Goal: Task Accomplishment & Management: Use online tool/utility

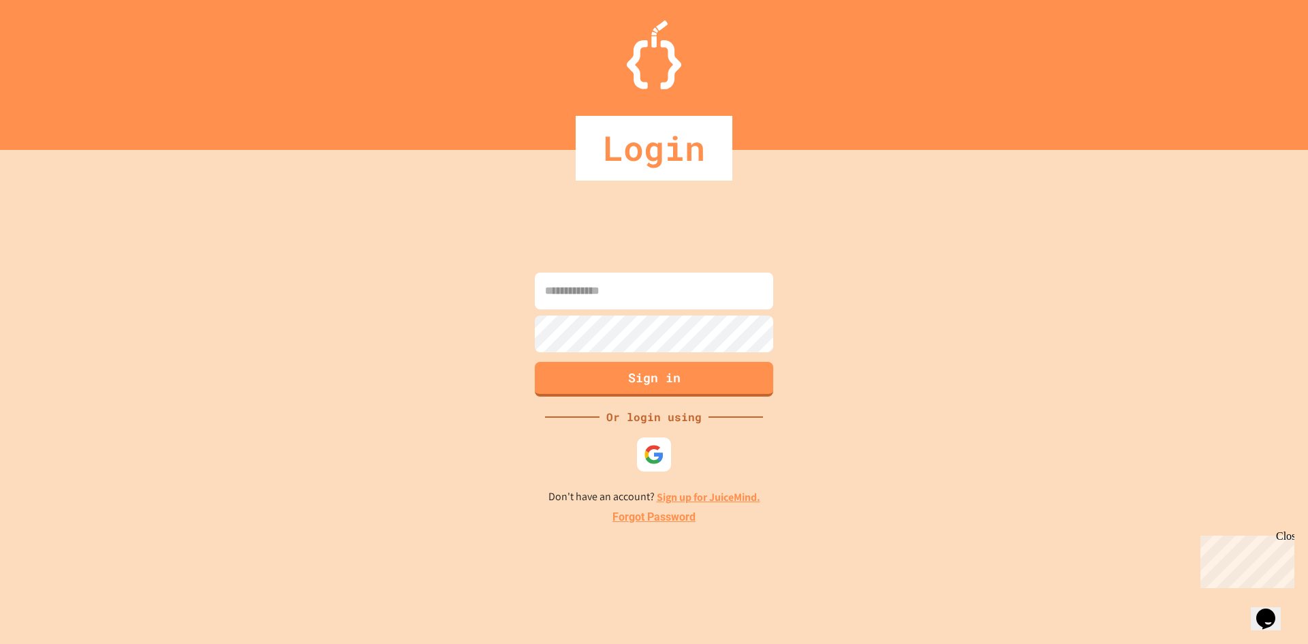
click at [754, 293] on input at bounding box center [654, 290] width 238 height 37
type input "**********"
click at [635, 387] on button "Sign in" at bounding box center [654, 377] width 243 height 35
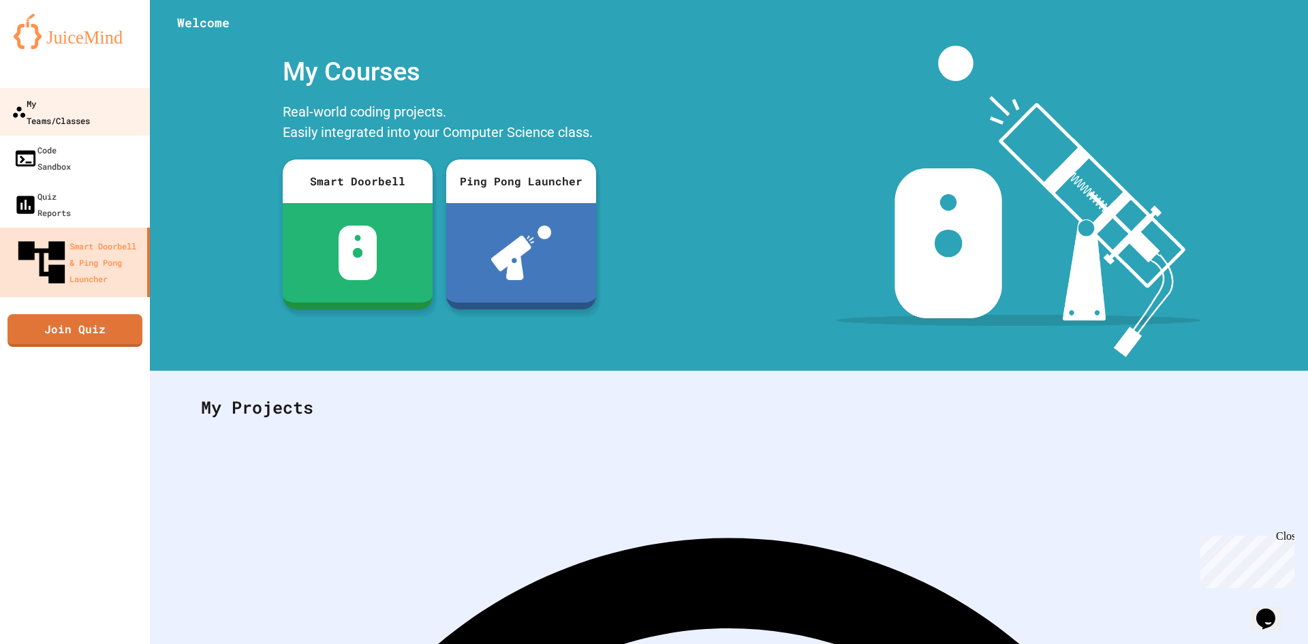
click at [90, 100] on div "My Teams/Classes" at bounding box center [51, 111] width 78 height 33
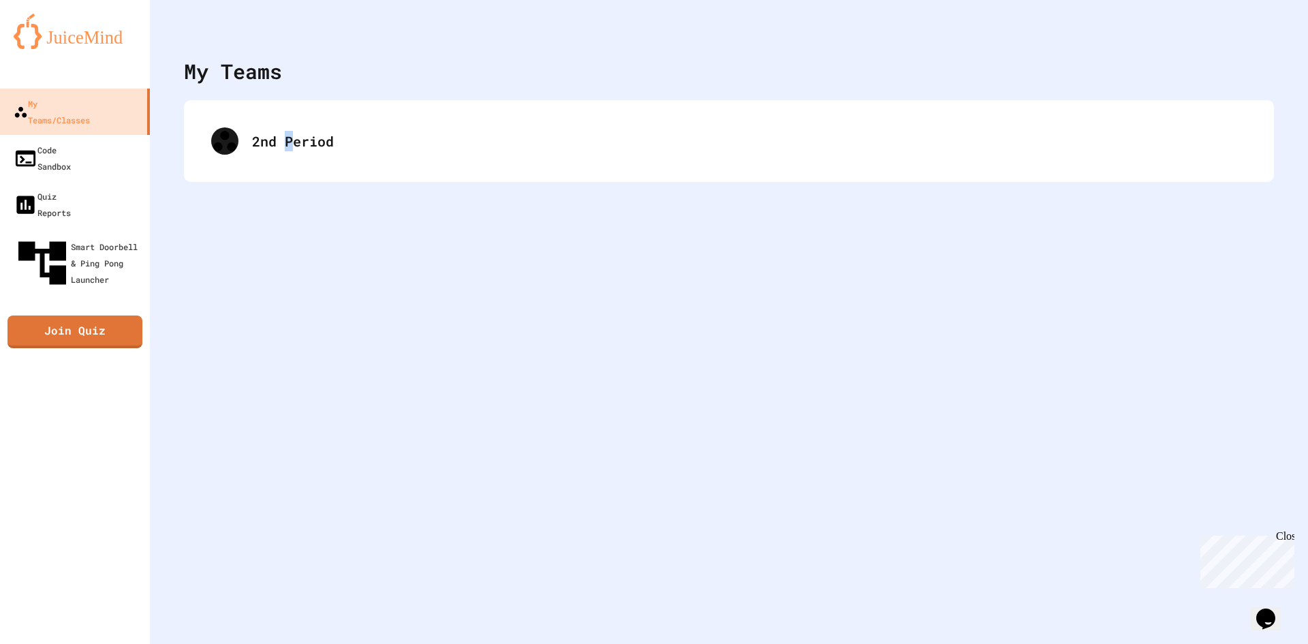
click at [291, 170] on div "2nd Period" at bounding box center [729, 141] width 1090 height 82
click at [661, 136] on div "2nd Period" at bounding box center [728, 141] width 1062 height 54
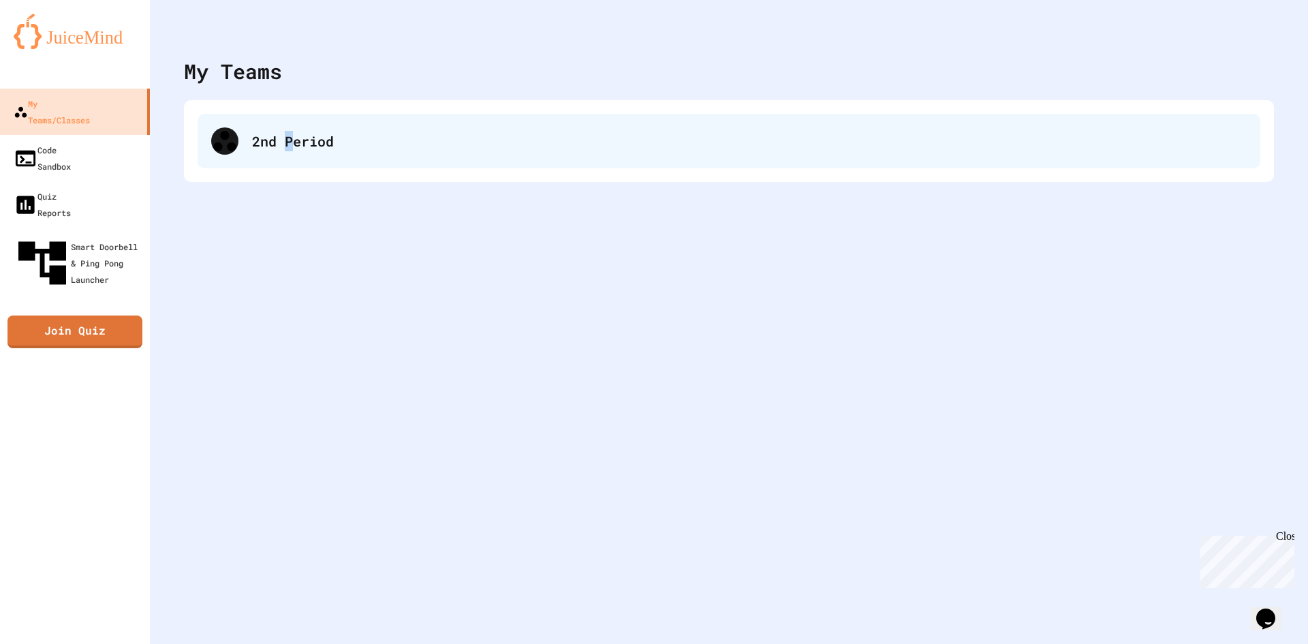
click at [646, 137] on div "2nd Period" at bounding box center [749, 141] width 994 height 20
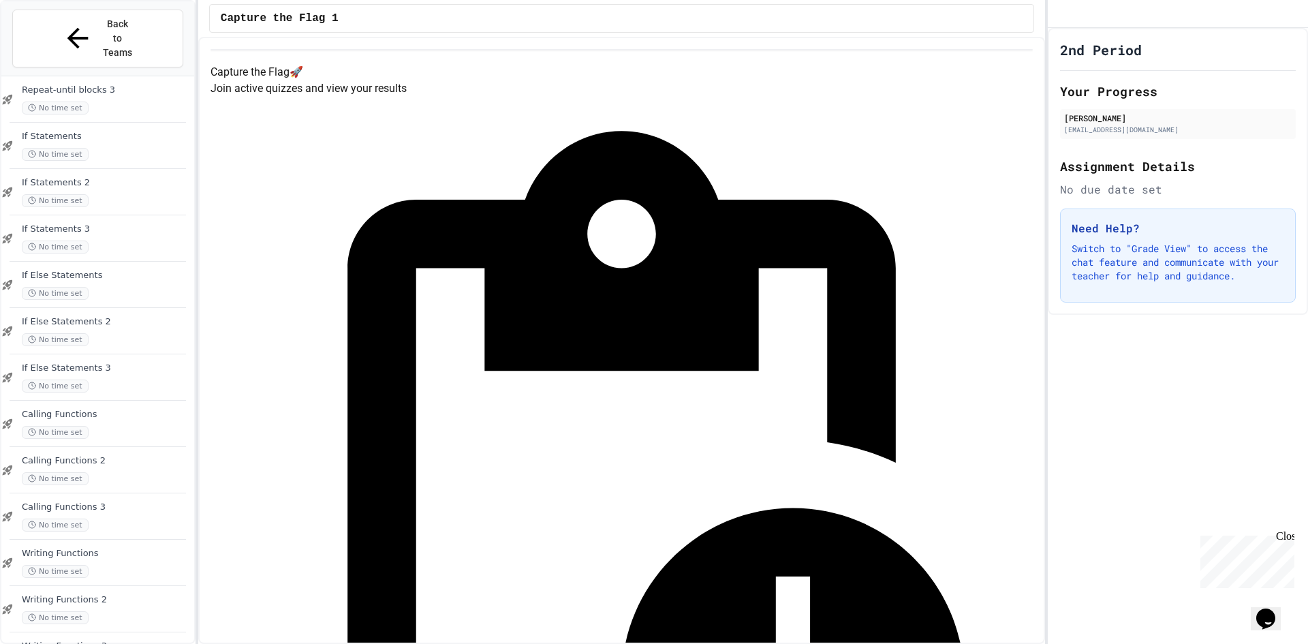
scroll to position [822, 0]
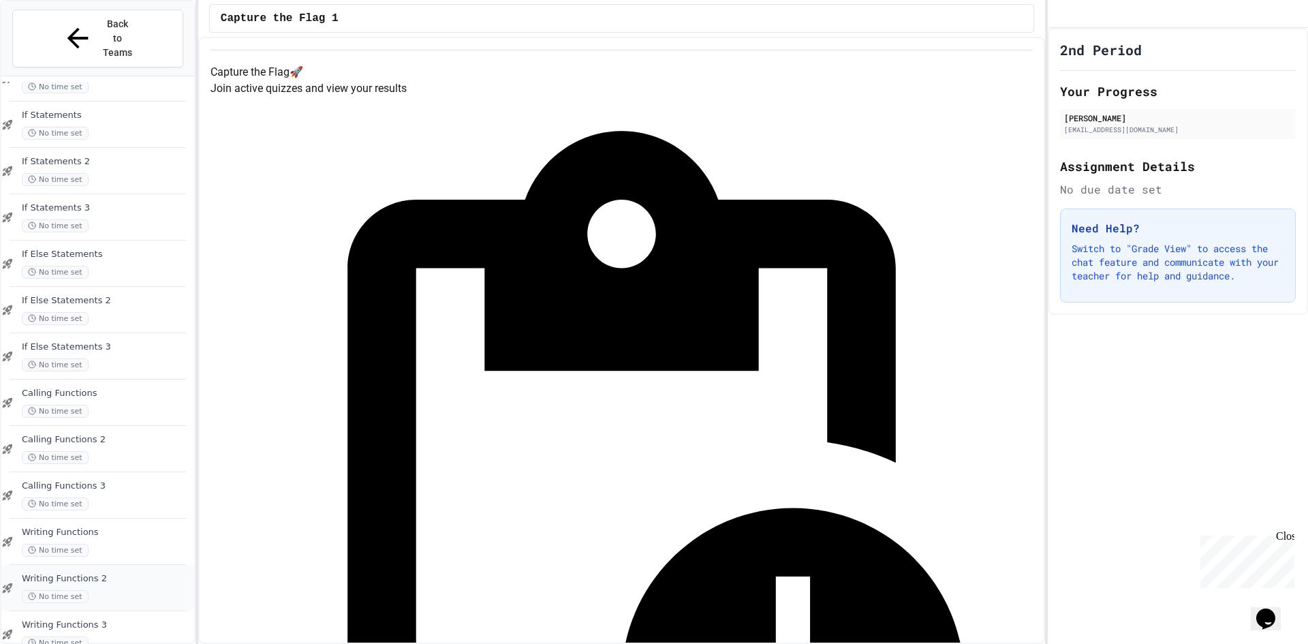
click at [45, 573] on span "Writing Functions 2" at bounding box center [107, 579] width 170 height 12
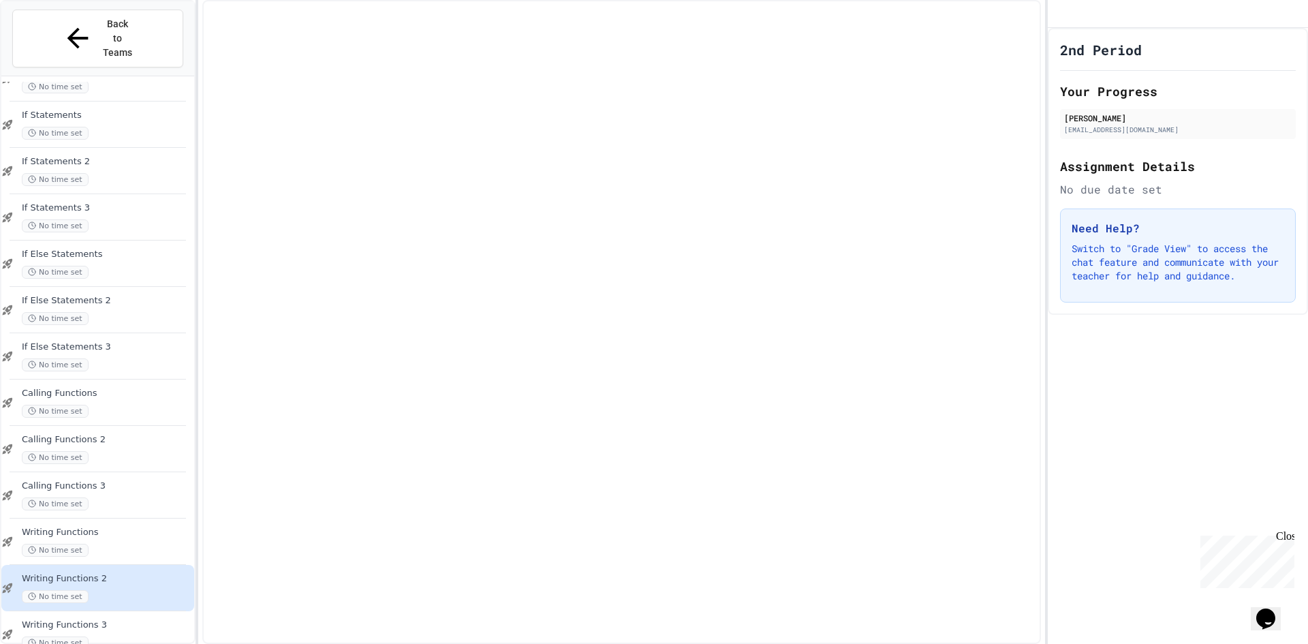
scroll to position [806, 0]
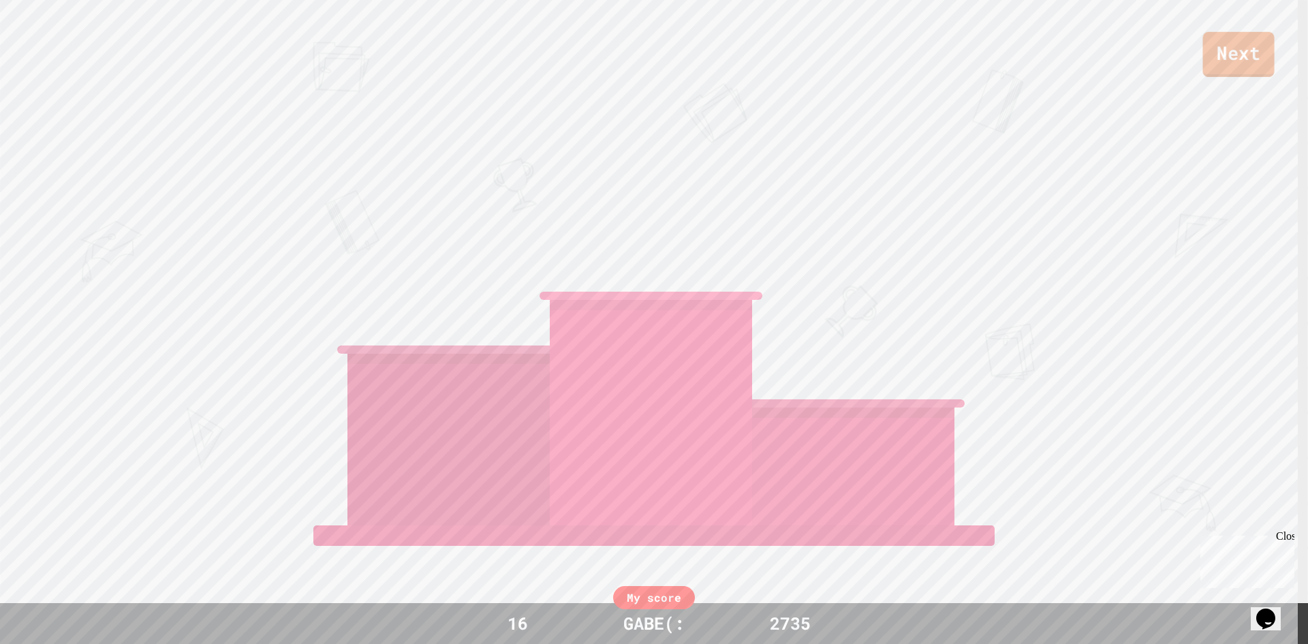
click at [1244, 60] on link "Next" at bounding box center [1239, 54] width 72 height 45
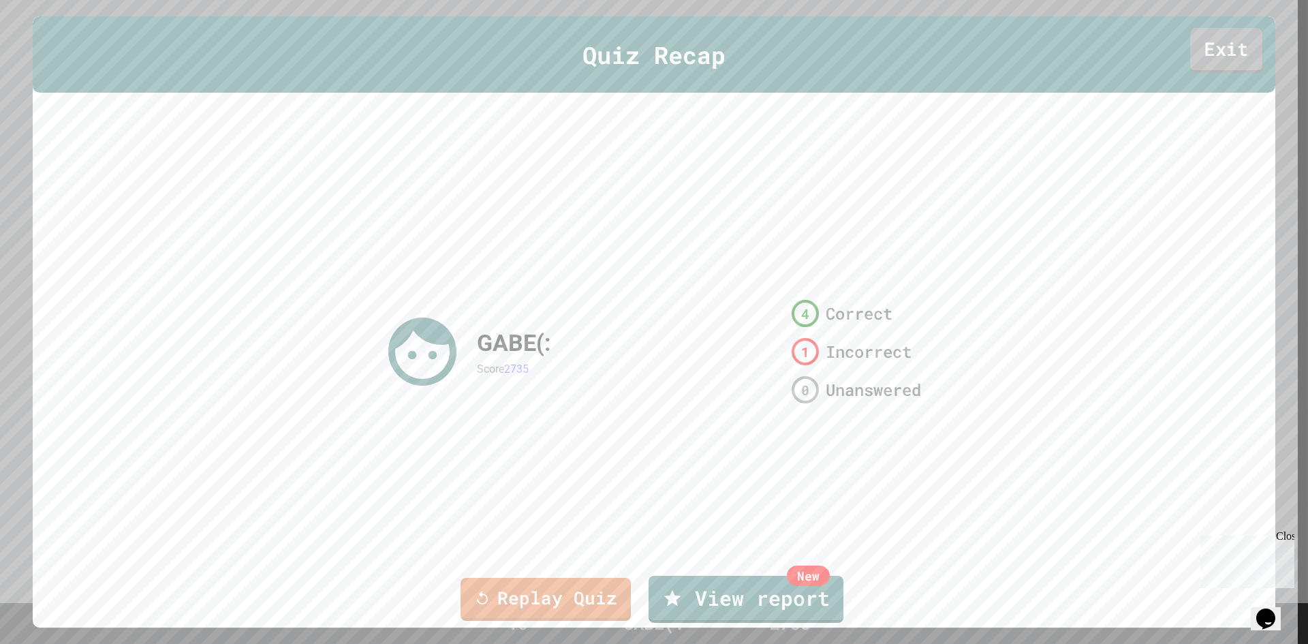
click at [1192, 61] on link "Exit" at bounding box center [1226, 50] width 72 height 45
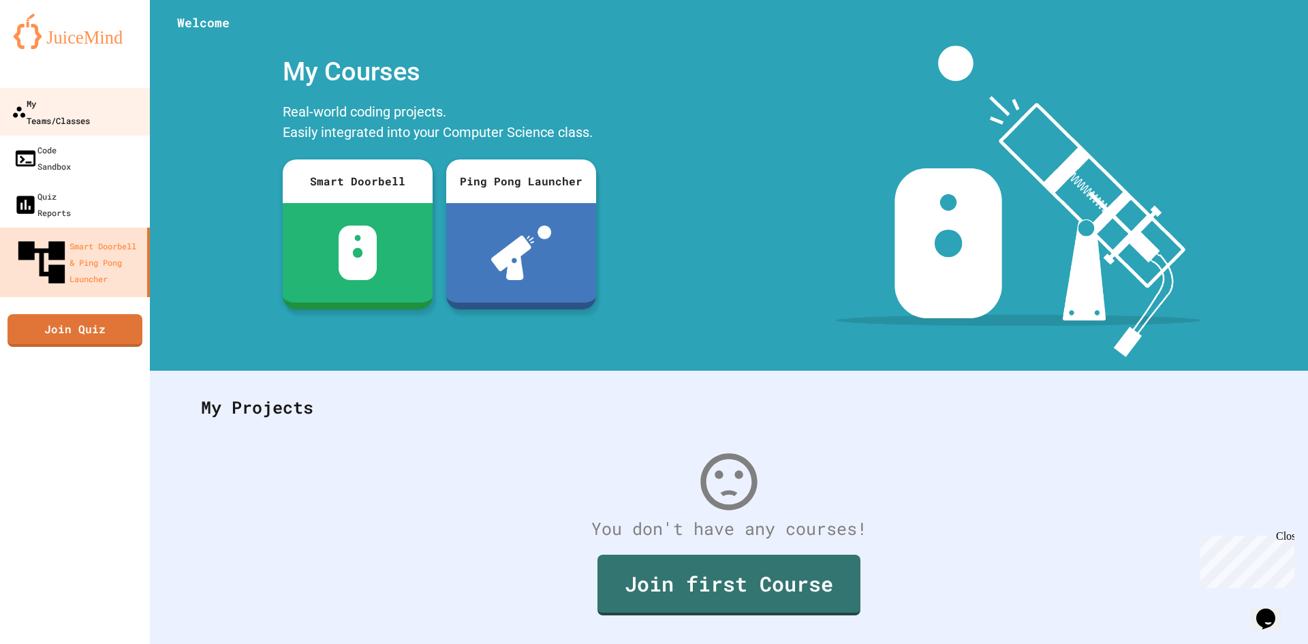
click at [36, 107] on div "My Teams/Classes" at bounding box center [51, 111] width 78 height 33
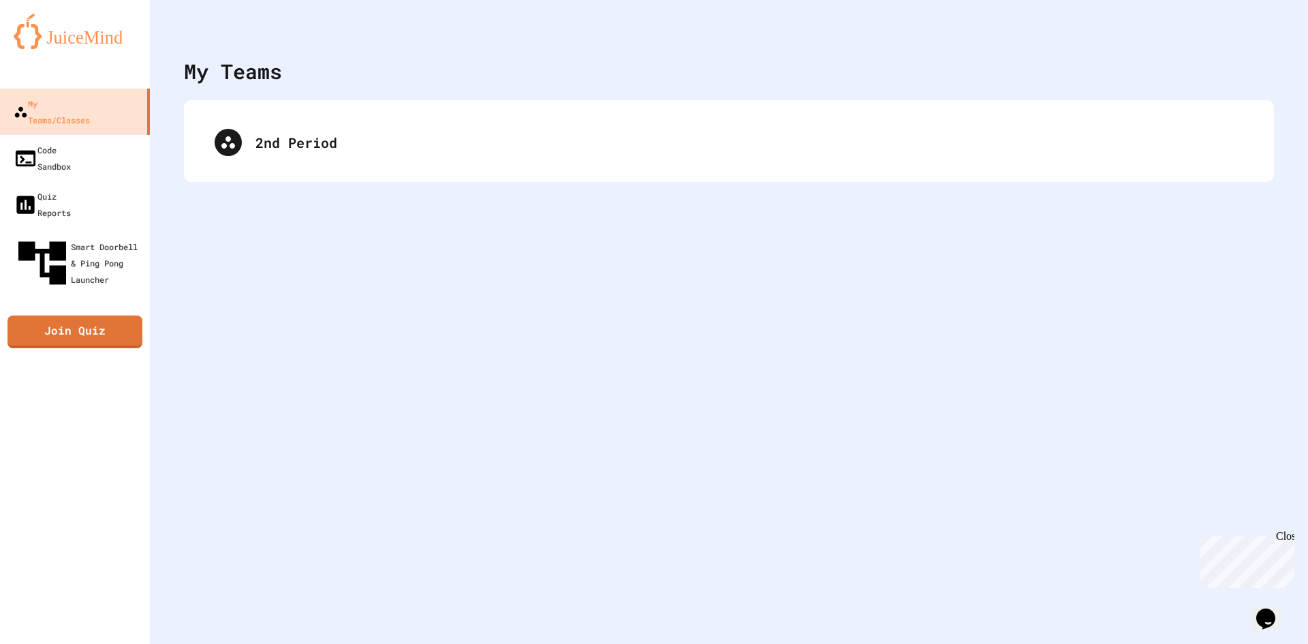
drag, startPoint x: 324, startPoint y: 165, endPoint x: 326, endPoint y: 176, distance: 10.3
click at [327, 171] on div "2nd Period" at bounding box center [729, 141] width 1090 height 82
drag, startPoint x: 415, startPoint y: 137, endPoint x: 409, endPoint y: 147, distance: 12.3
click at [410, 146] on div "2nd Period" at bounding box center [728, 141] width 1062 height 54
click at [388, 175] on div "2nd Period" at bounding box center [729, 141] width 1090 height 82
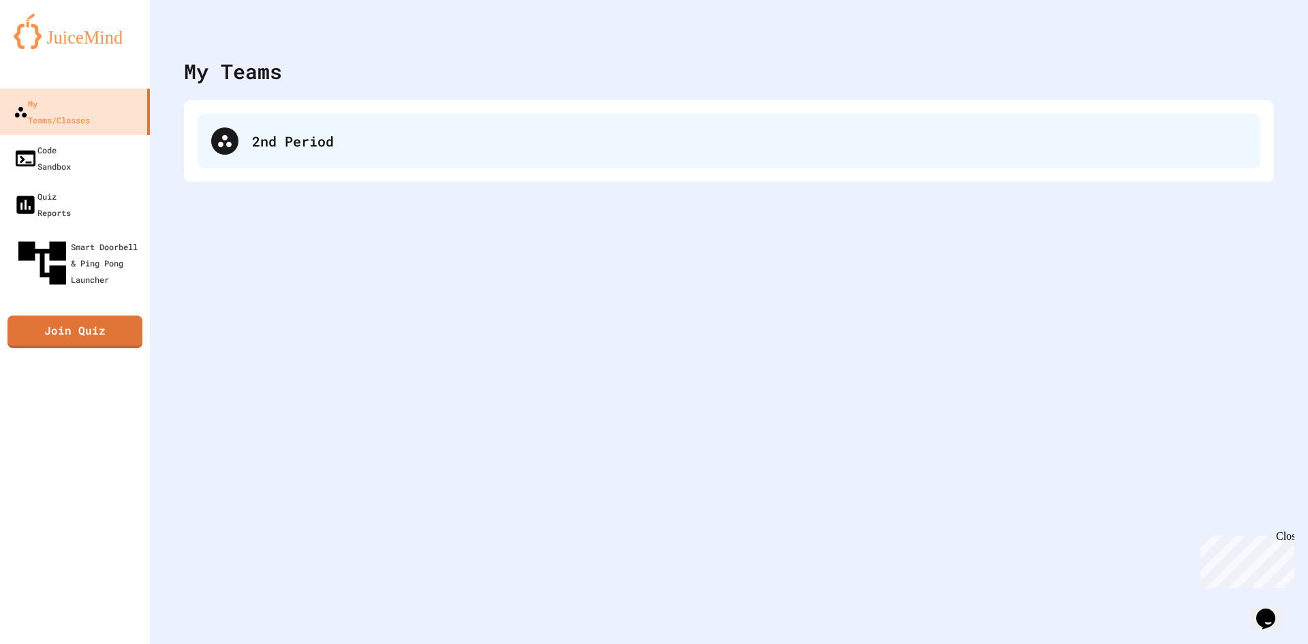
click at [391, 153] on div "2nd Period" at bounding box center [728, 141] width 1062 height 54
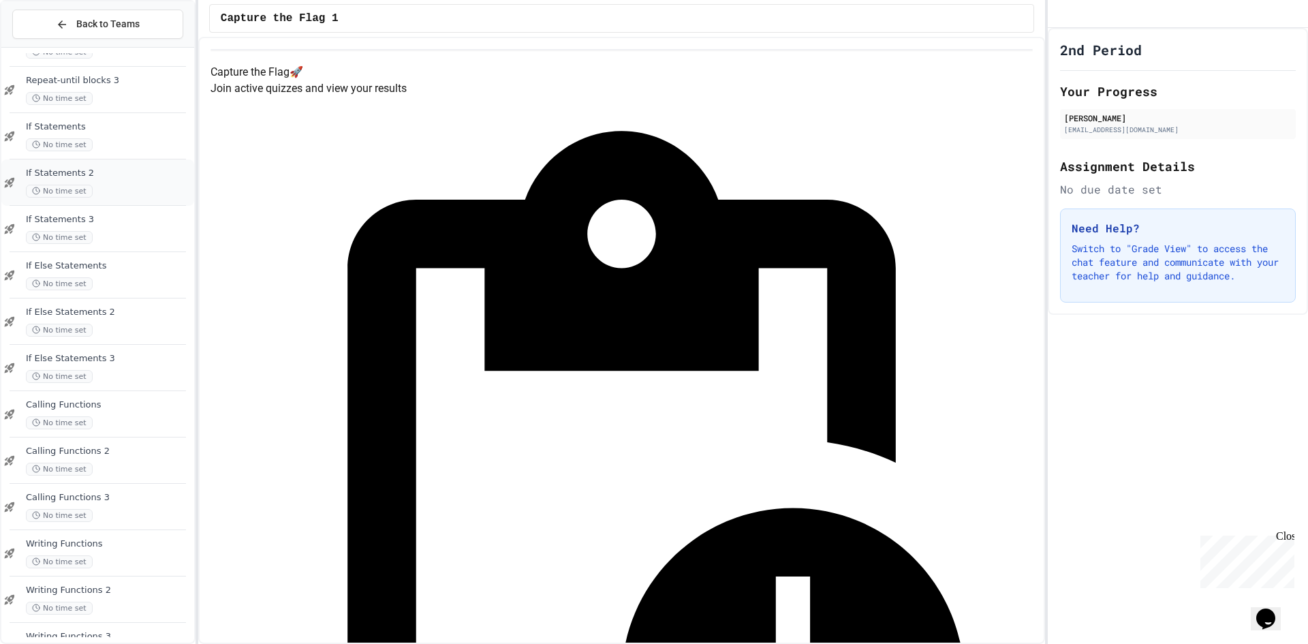
scroll to position [822, 0]
click at [96, 595] on span "Writing Functions 3" at bounding box center [108, 596] width 165 height 12
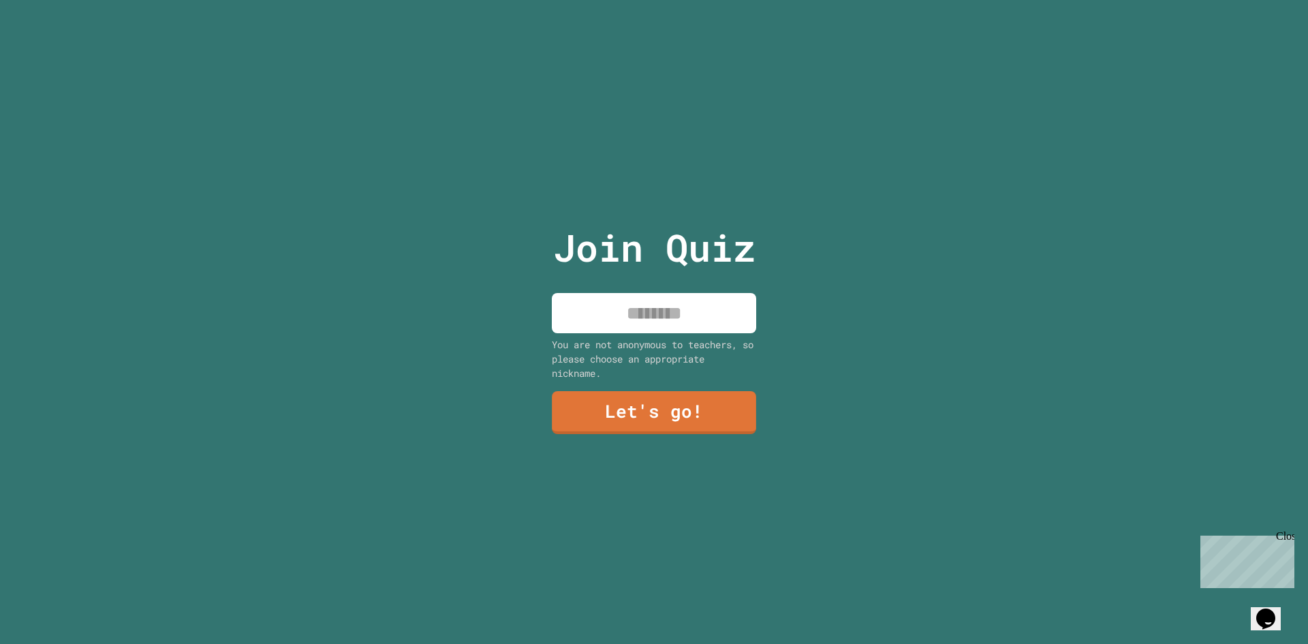
click at [624, 307] on input at bounding box center [654, 313] width 204 height 40
type input "****"
click at [633, 417] on link "Let's go!" at bounding box center [653, 411] width 207 height 45
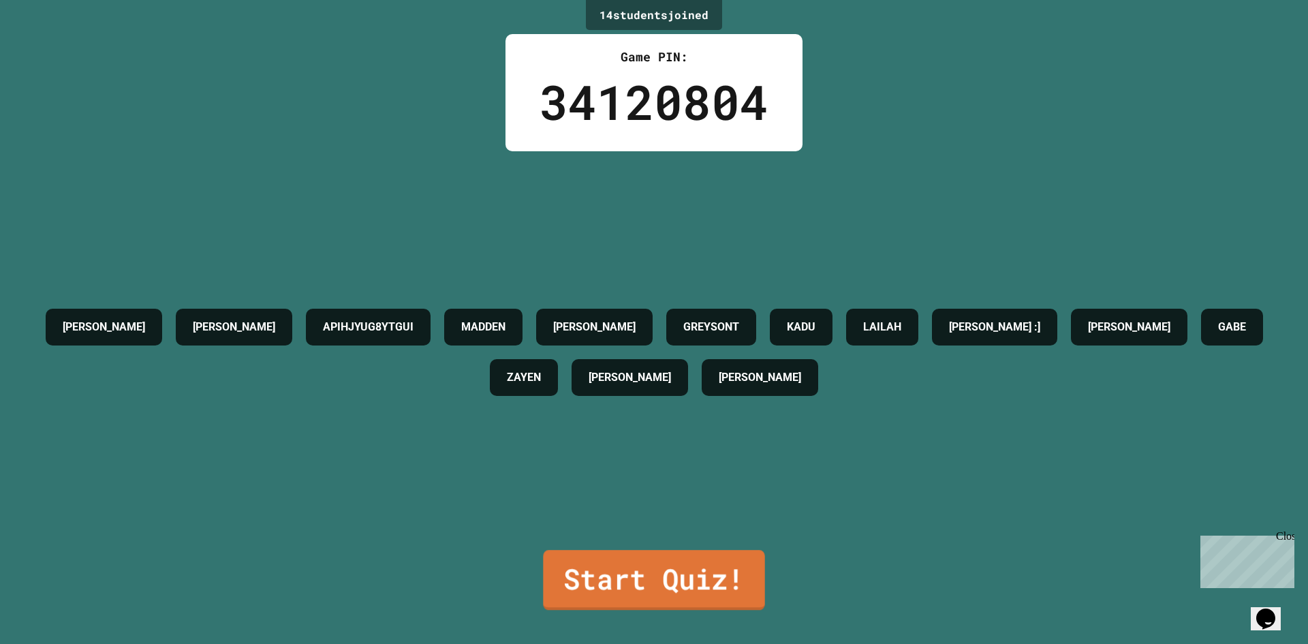
click at [635, 595] on link "Start Quiz!" at bounding box center [653, 580] width 221 height 60
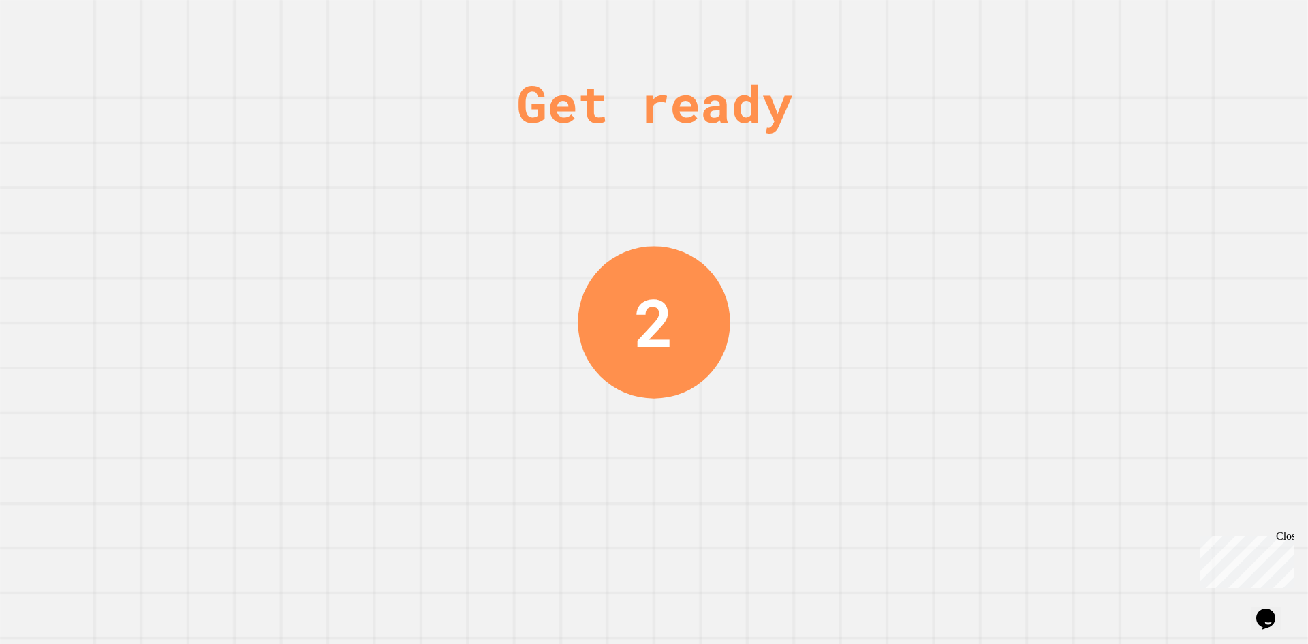
drag, startPoint x: 560, startPoint y: 407, endPoint x: 558, endPoint y: 458, distance: 51.1
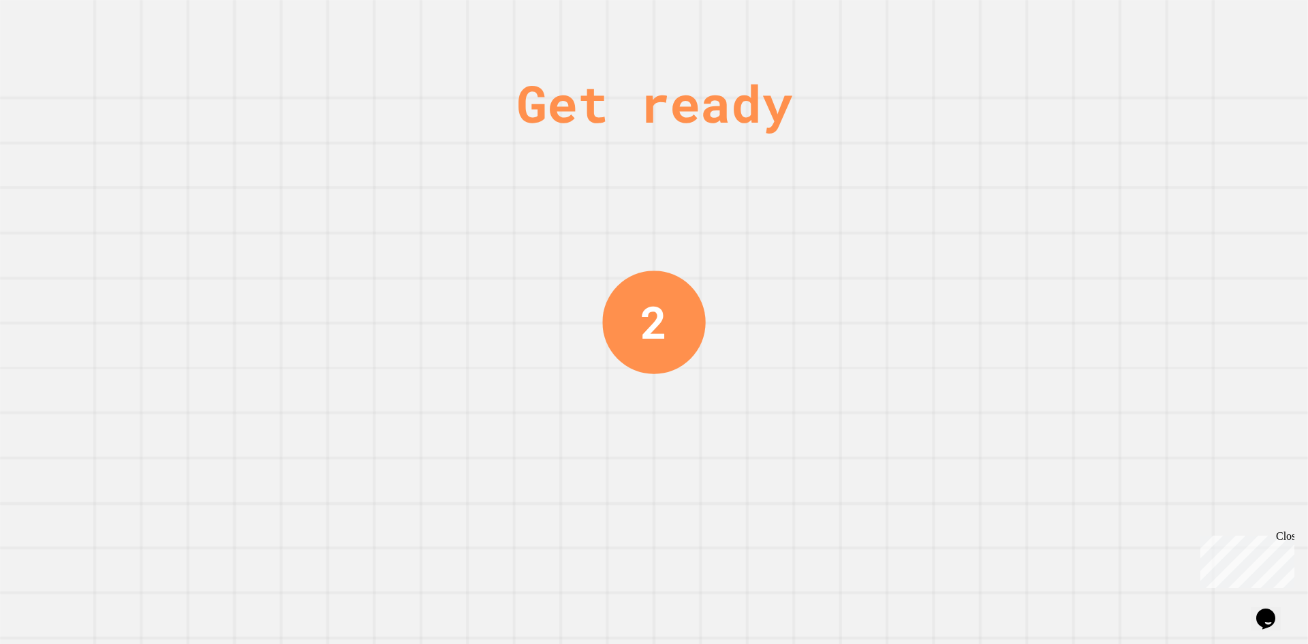
drag, startPoint x: 558, startPoint y: 458, endPoint x: 693, endPoint y: 485, distance: 138.2
click at [693, 485] on div "Get ready 2" at bounding box center [654, 322] width 102 height 644
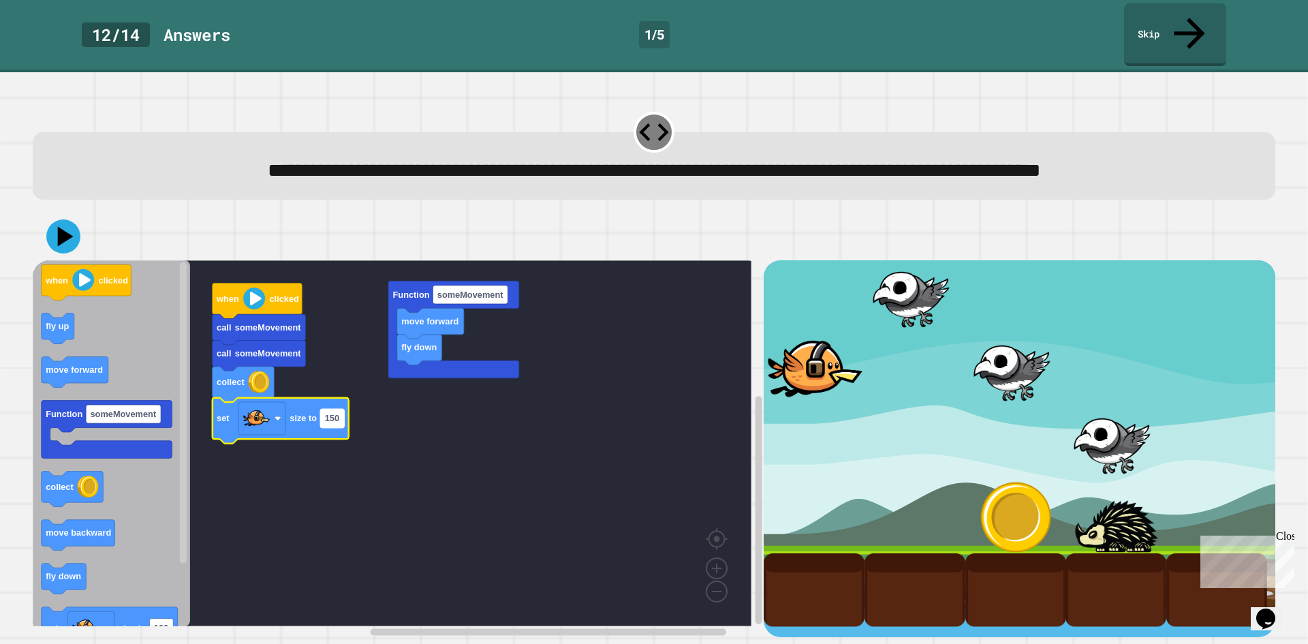
click at [331, 427] on rect "Blockly Workspace" at bounding box center [332, 418] width 24 height 18
type input "******"
click at [295, 464] on rect "Blockly Workspace" at bounding box center [392, 443] width 718 height 366
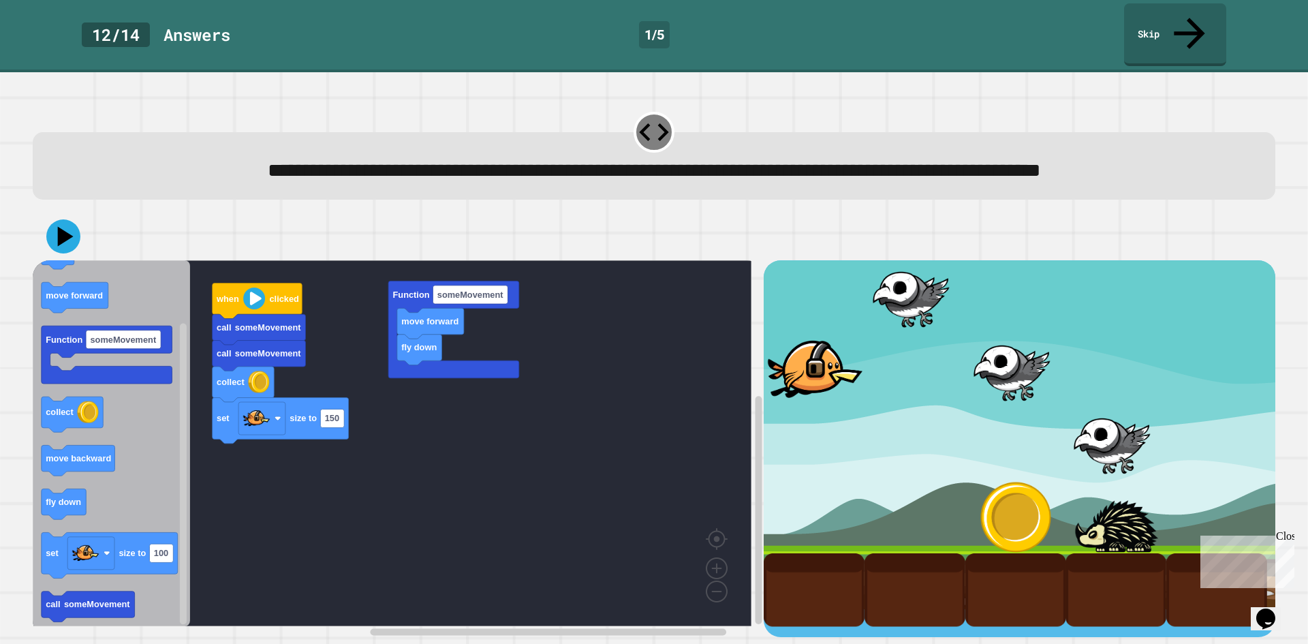
scroll to position [12, 0]
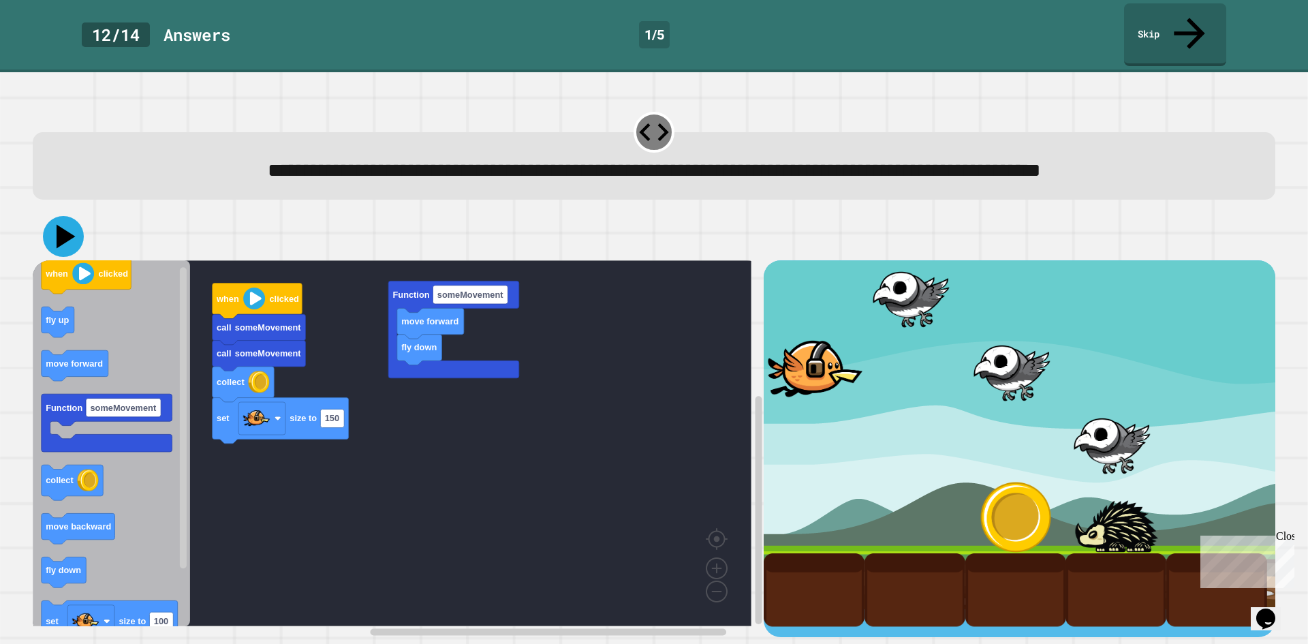
click at [69, 233] on icon at bounding box center [63, 236] width 41 height 41
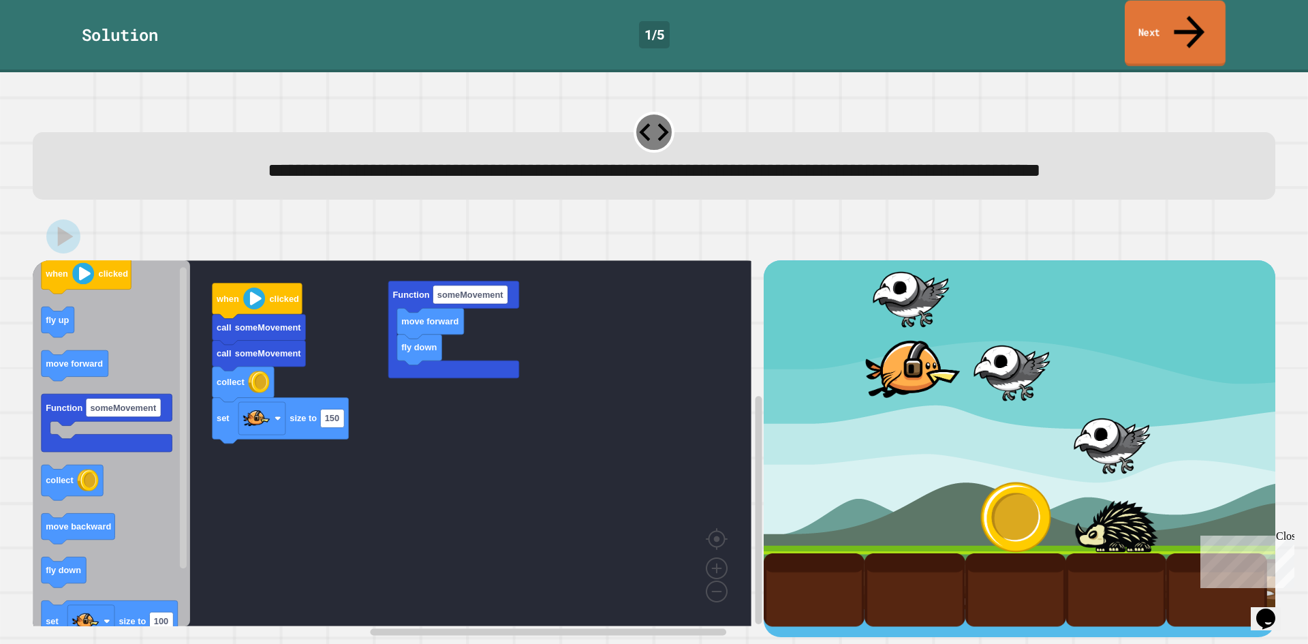
click at [1177, 14] on link "Next" at bounding box center [1174, 34] width 101 height 66
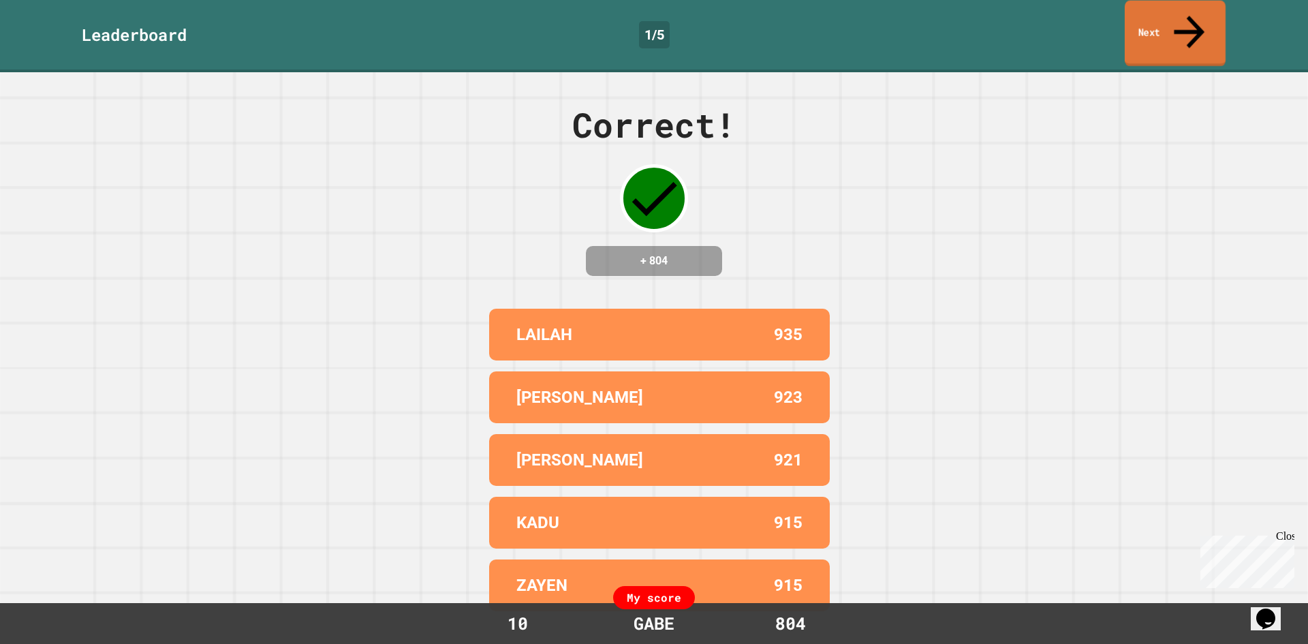
click at [1160, 10] on link "Next" at bounding box center [1174, 34] width 101 height 66
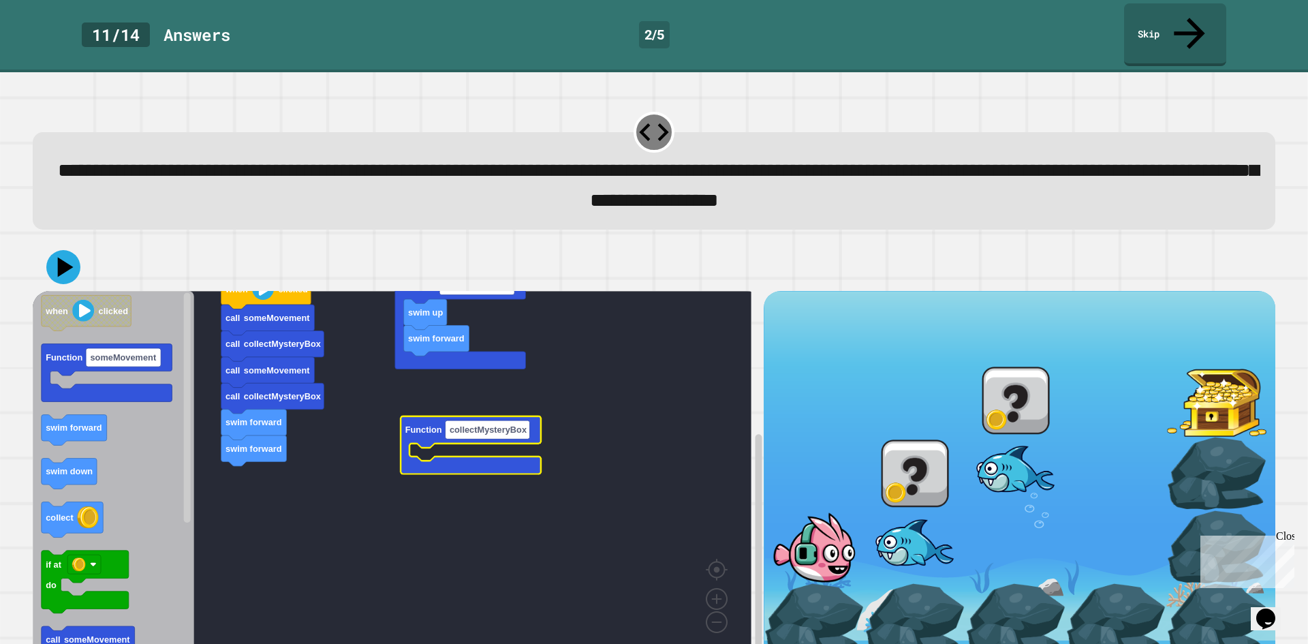
click at [330, 616] on div "call someMovement call collectMysteryBox swim forward swim forward call collect…" at bounding box center [398, 477] width 731 height 372
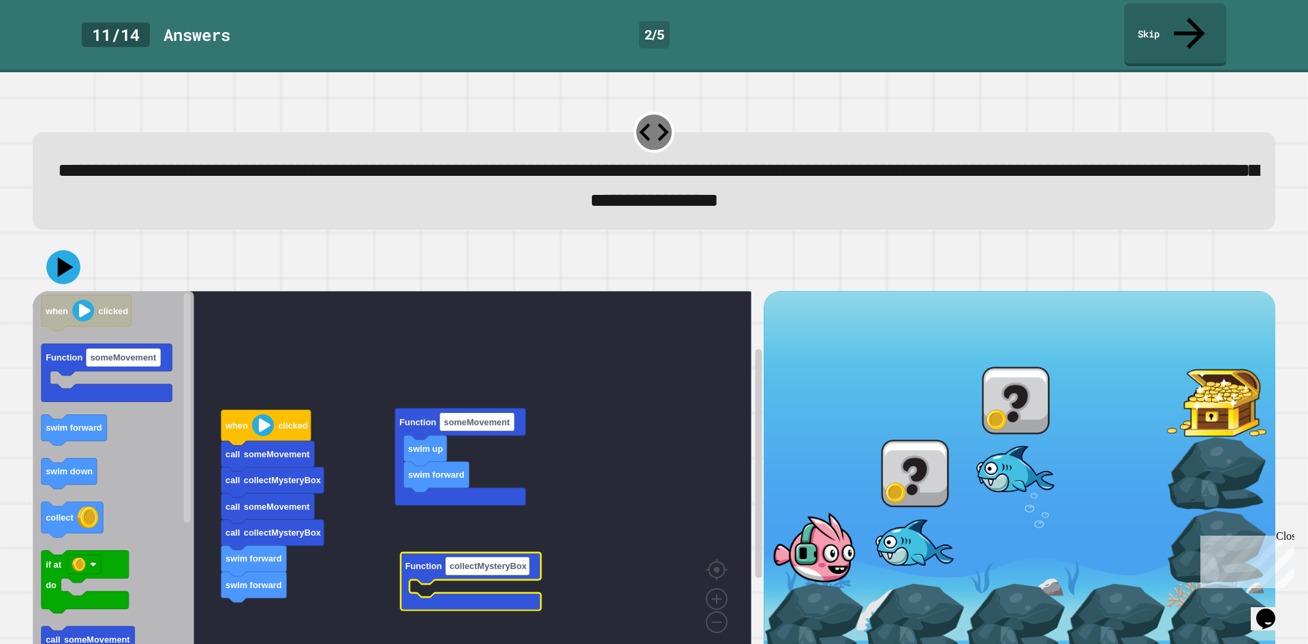
click at [389, 485] on rect "Blockly Workspace" at bounding box center [392, 474] width 718 height 366
click at [365, 503] on rect "Blockly Workspace" at bounding box center [392, 474] width 718 height 366
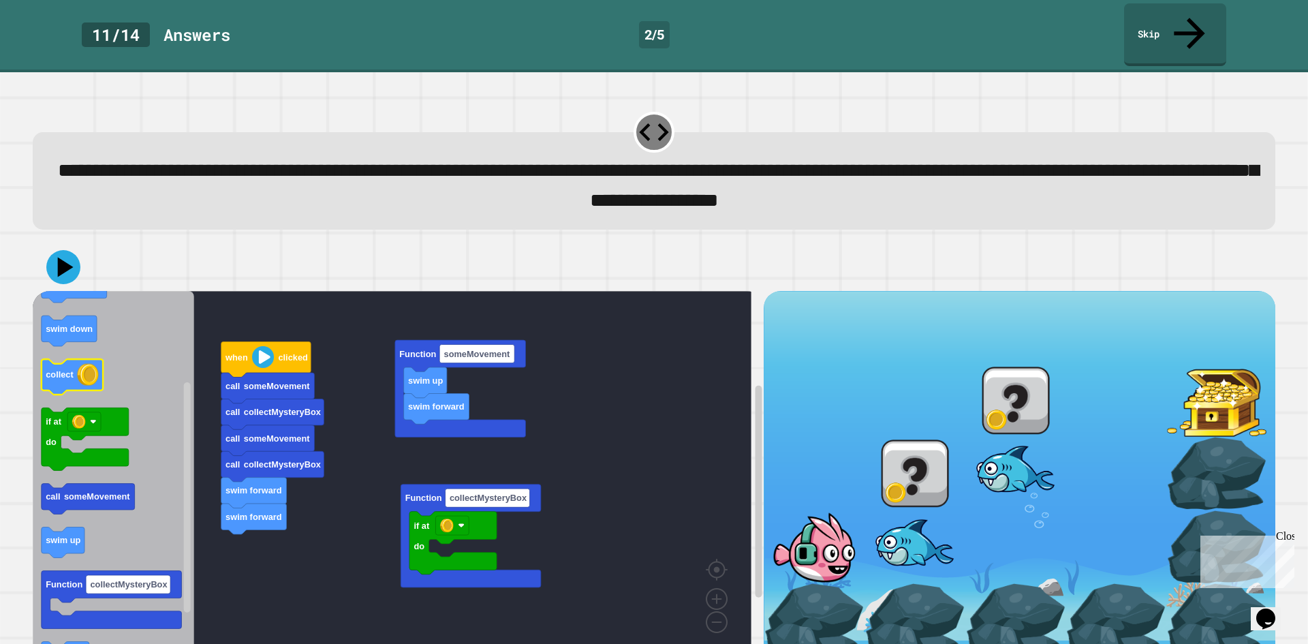
click at [60, 334] on g "when clicked Function someMovement swim forward swim down collect if at do call…" at bounding box center [112, 437] width 140 height 568
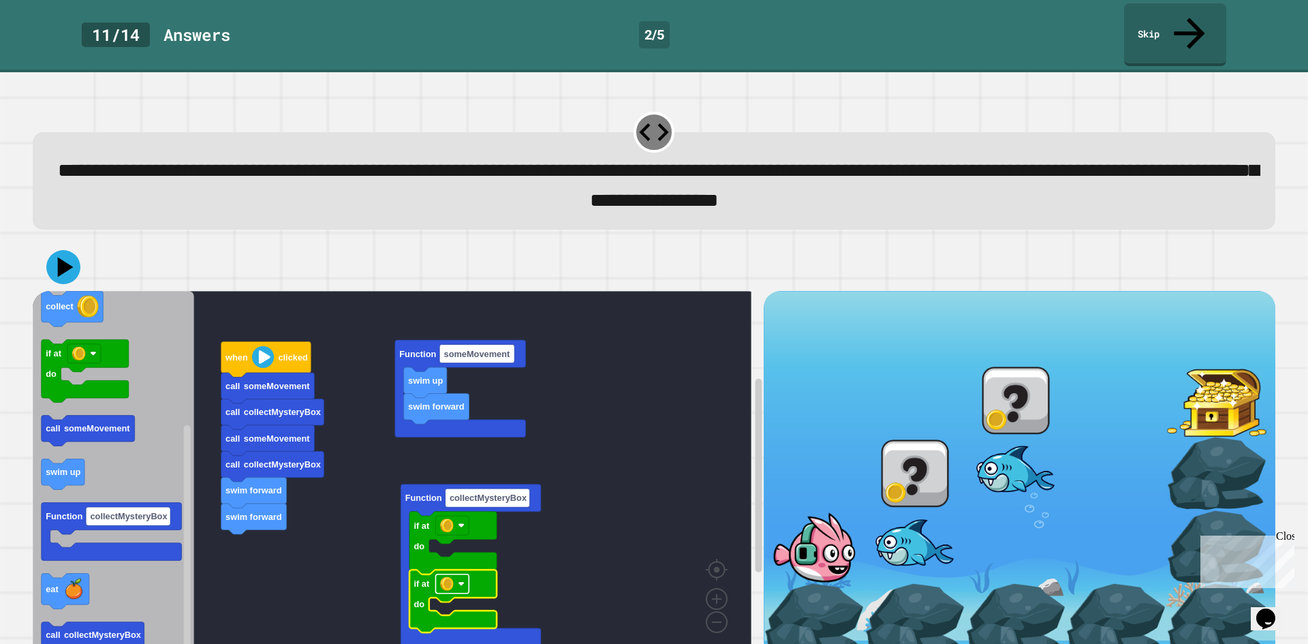
click at [459, 573] on rect "Blockly Workspace" at bounding box center [451, 582] width 33 height 19
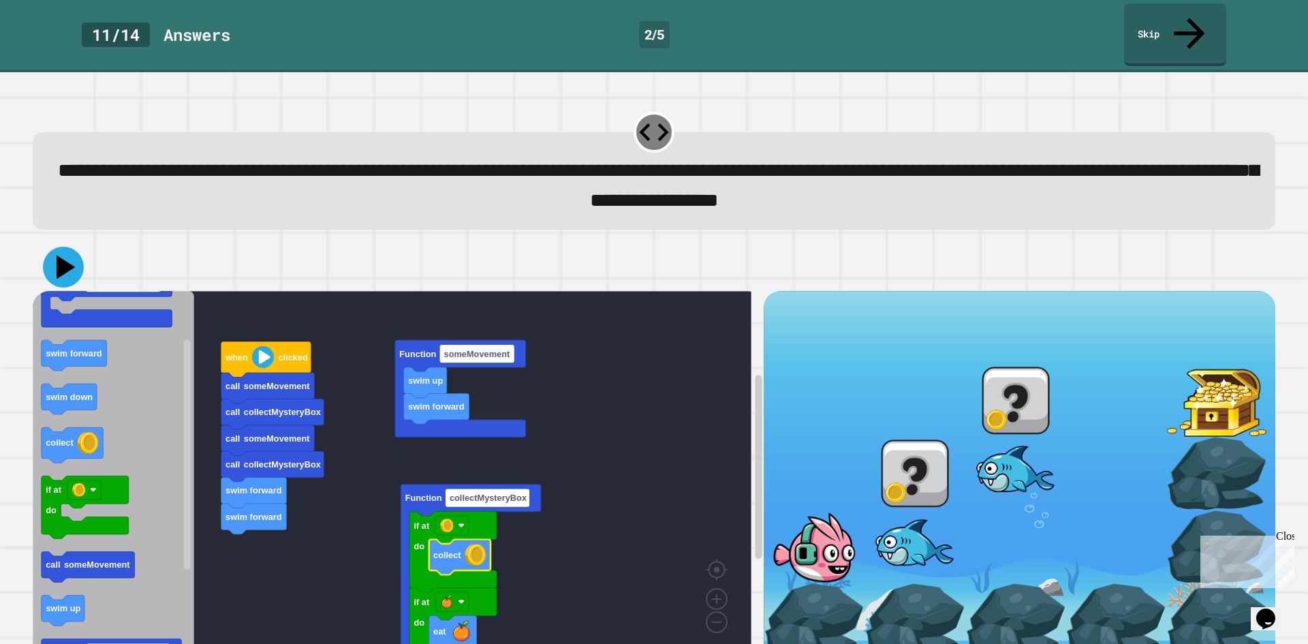
click at [70, 247] on icon at bounding box center [63, 267] width 41 height 41
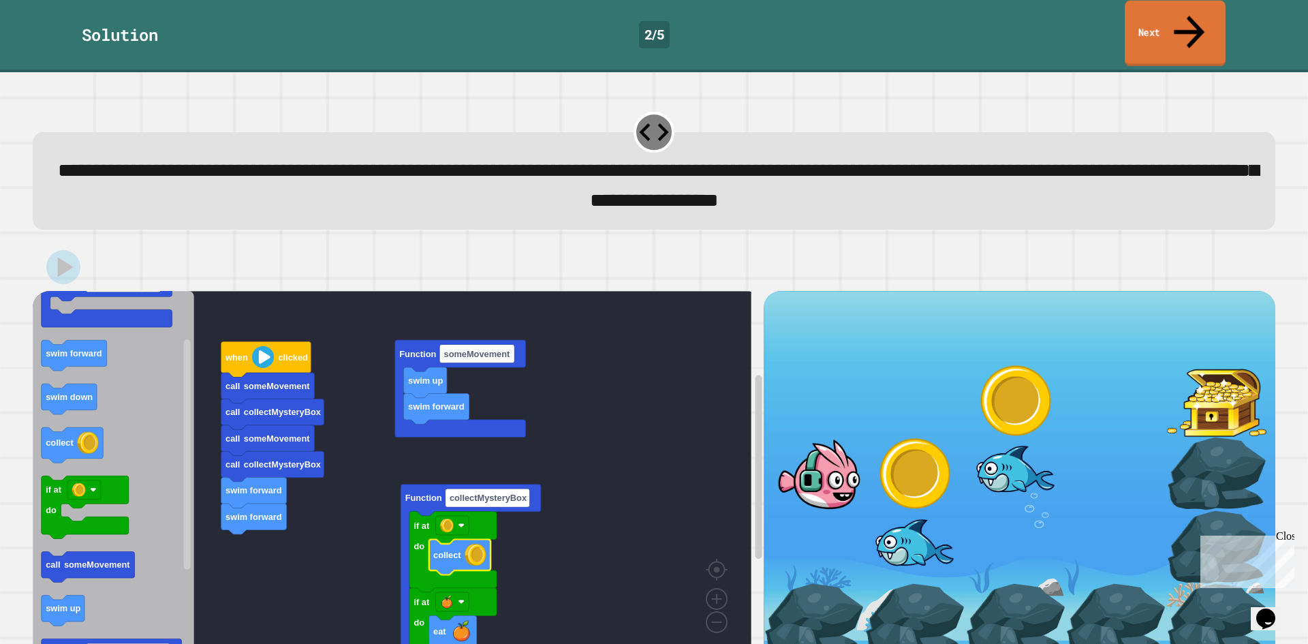
click at [1180, 14] on link "Next" at bounding box center [1174, 34] width 101 height 66
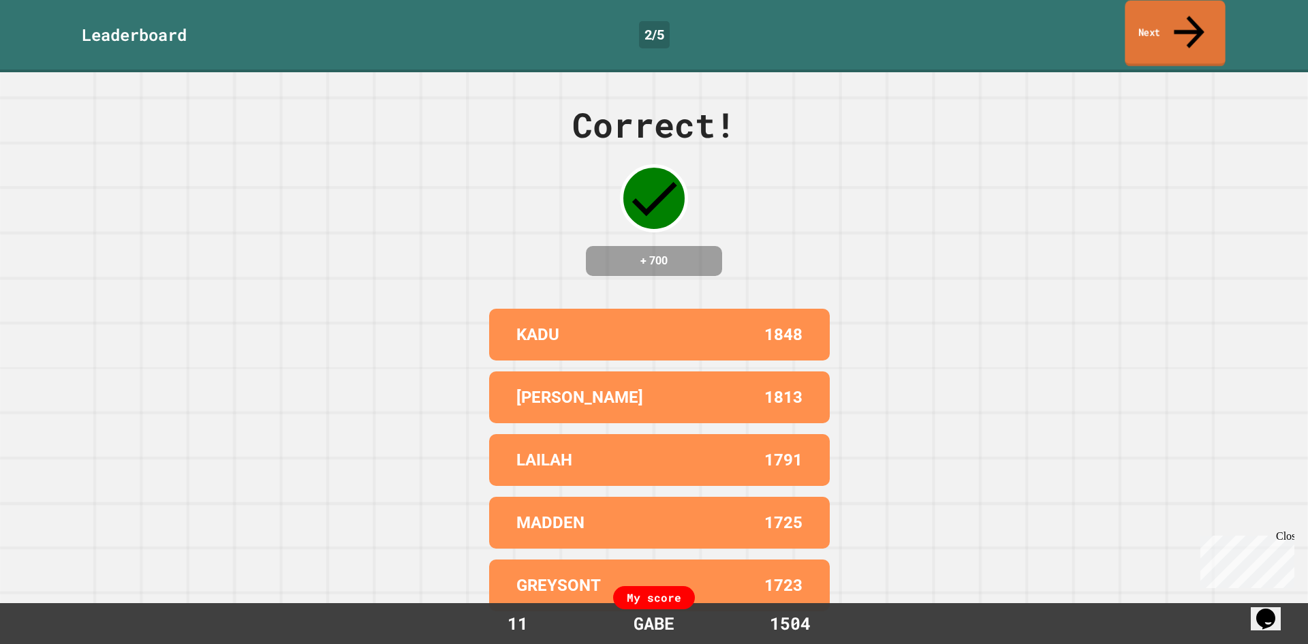
click at [1180, 14] on link "Next" at bounding box center [1174, 34] width 100 height 66
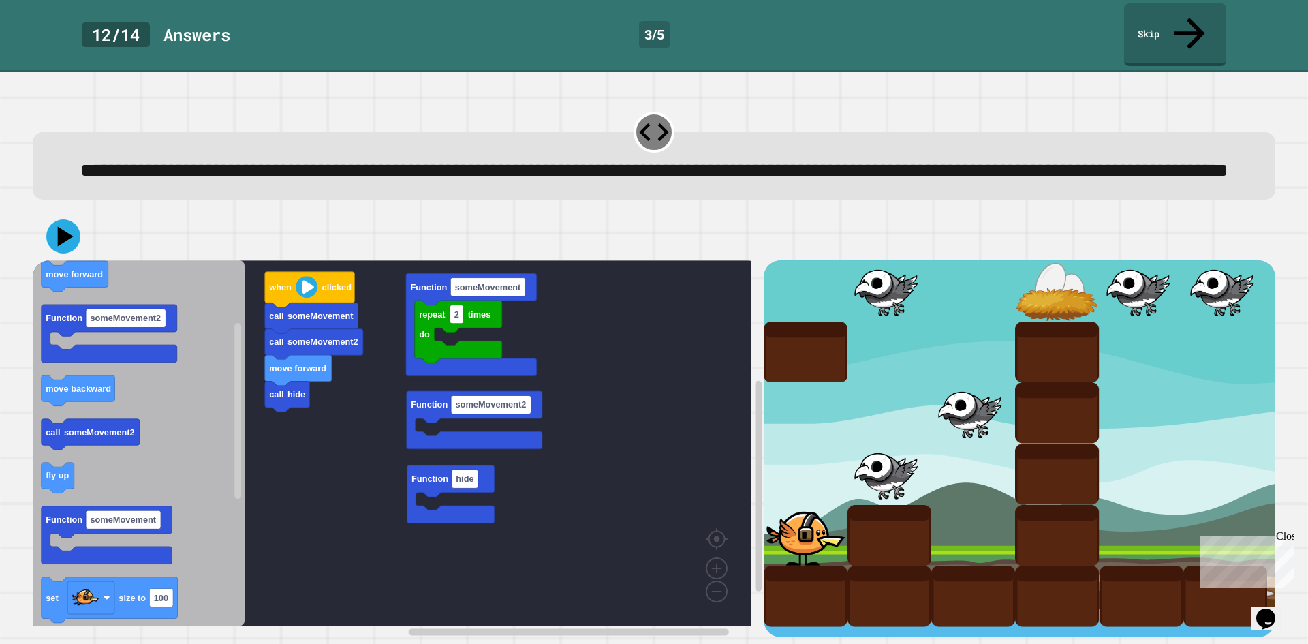
click at [266, 469] on div "call hide move forward call someMovement2 call someMovement when clicked repeat…" at bounding box center [398, 448] width 731 height 377
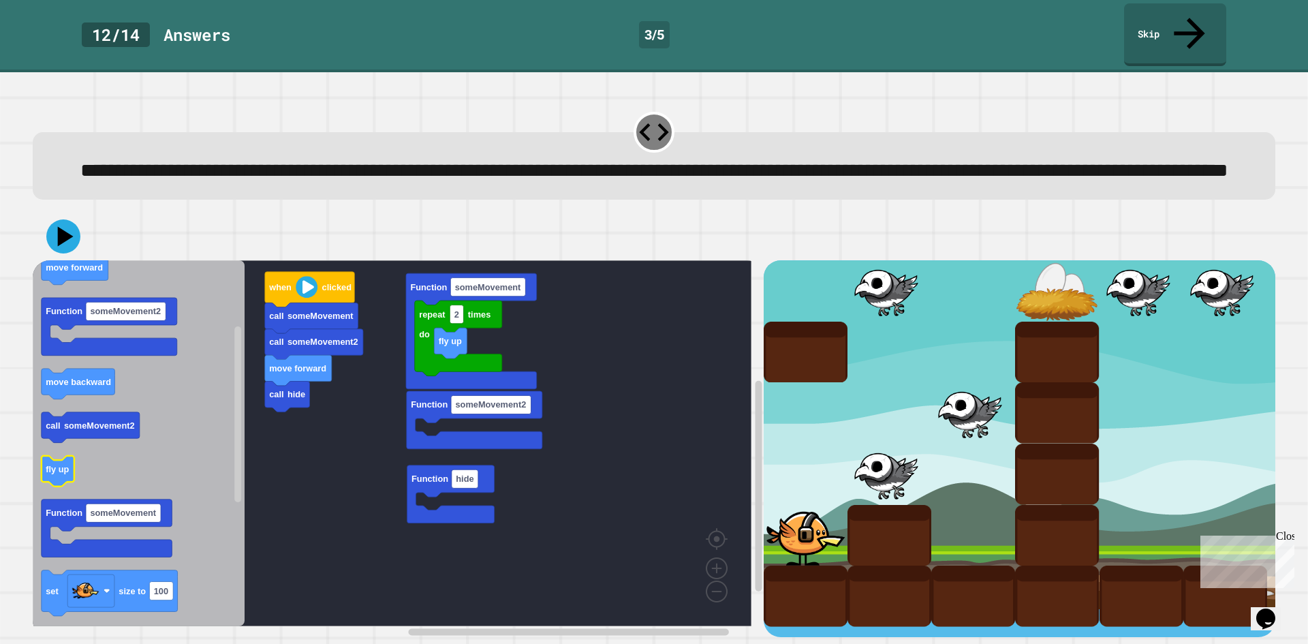
click at [61, 462] on icon "Blockly Workspace" at bounding box center [58, 471] width 33 height 31
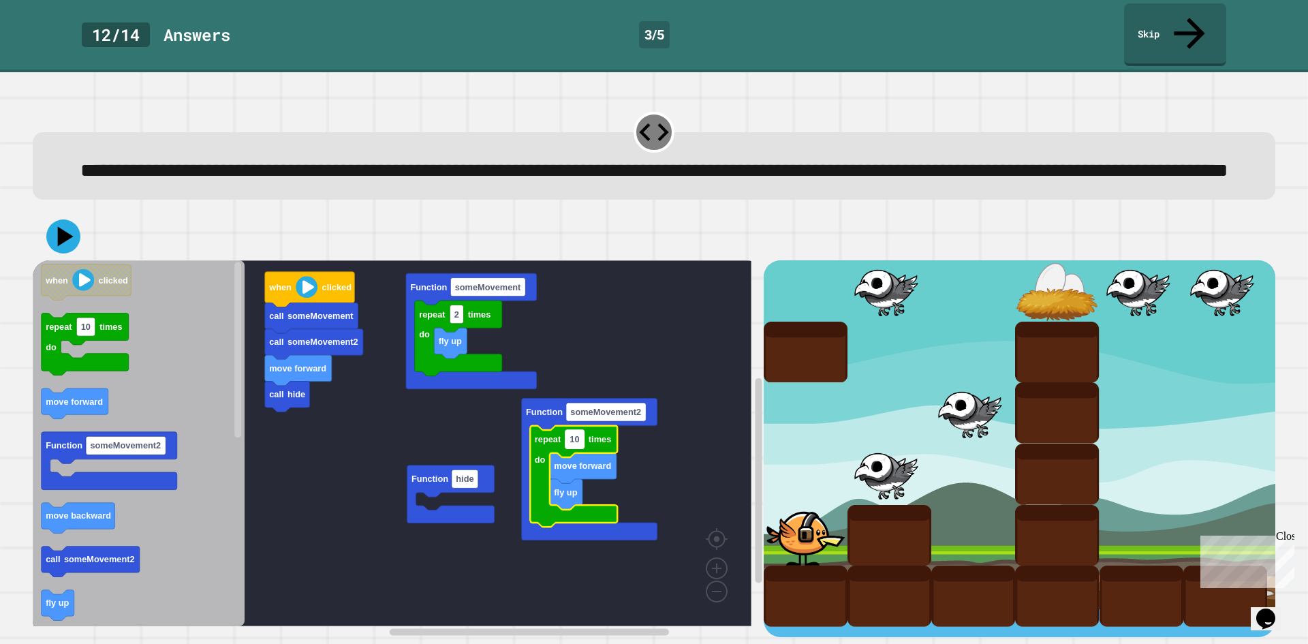
click at [581, 439] on rect "Blockly Workspace" at bounding box center [574, 439] width 19 height 18
type input "*"
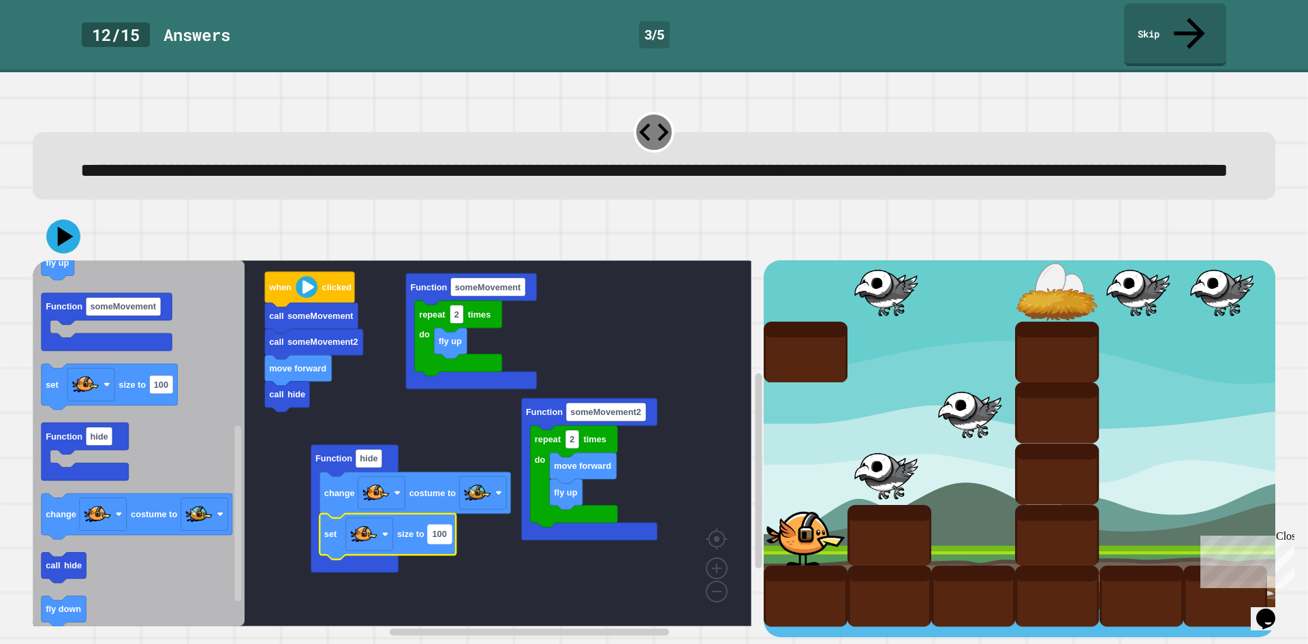
click at [434, 535] on text "100" at bounding box center [439, 534] width 14 height 10
type input "*"
click at [67, 253] on icon at bounding box center [63, 236] width 41 height 41
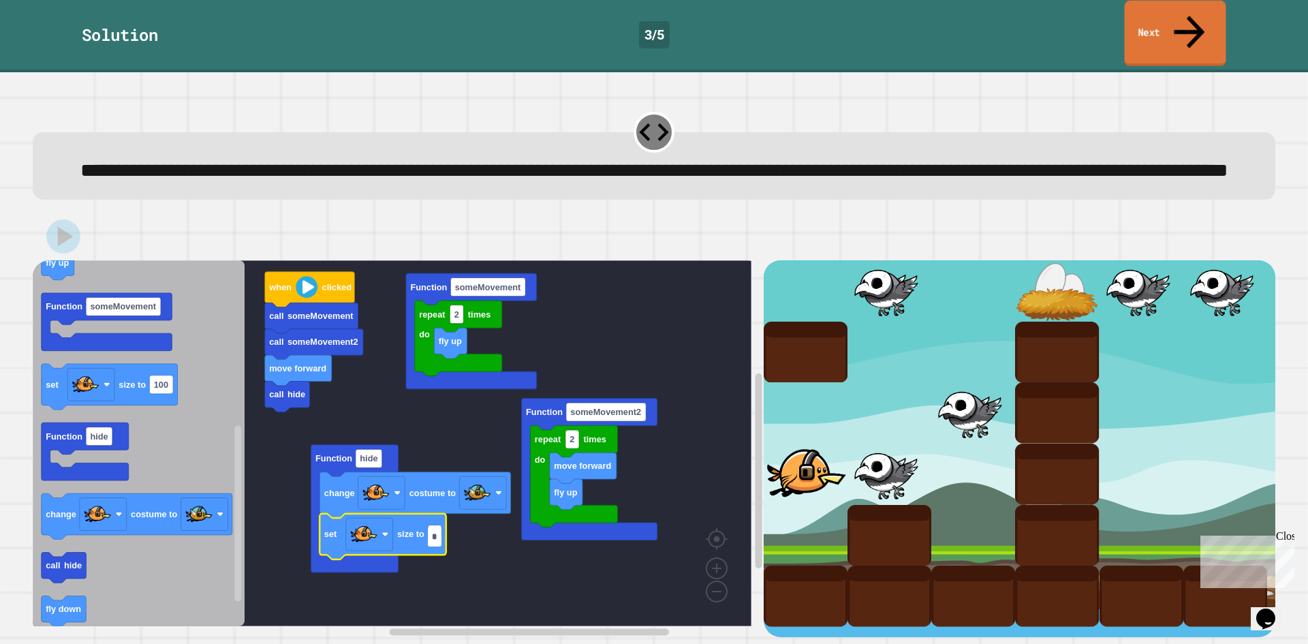
click at [1179, 21] on link "Next" at bounding box center [1174, 34] width 101 height 66
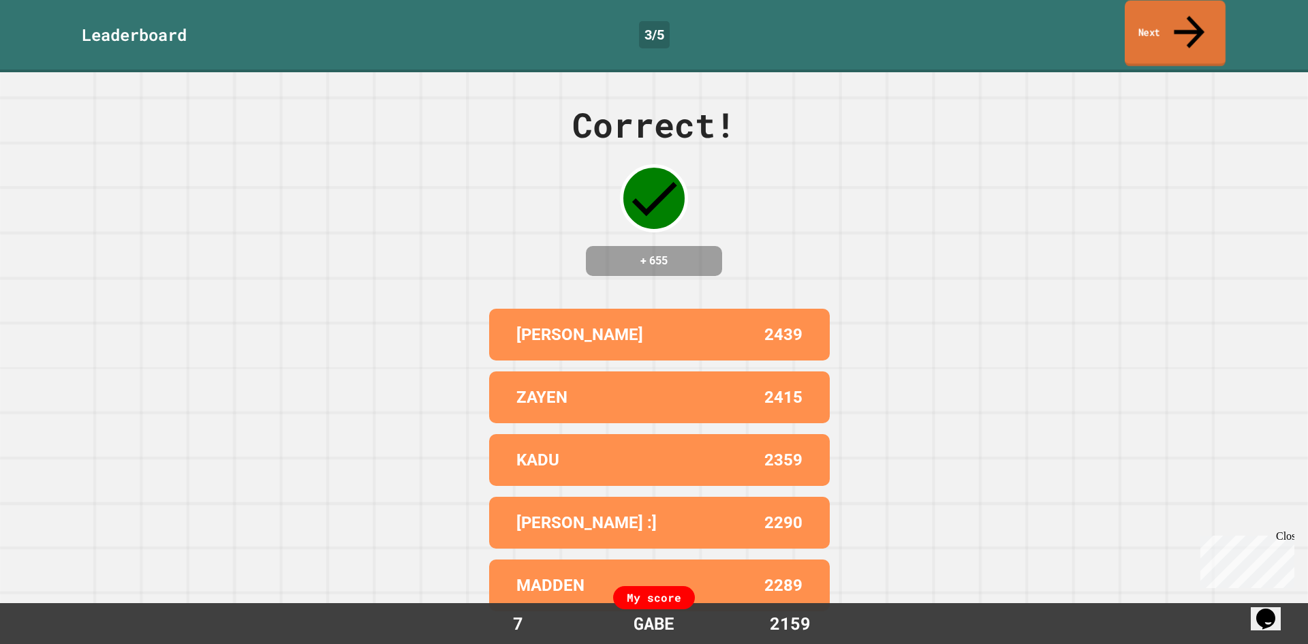
click at [1145, 14] on link "Next" at bounding box center [1174, 34] width 101 height 66
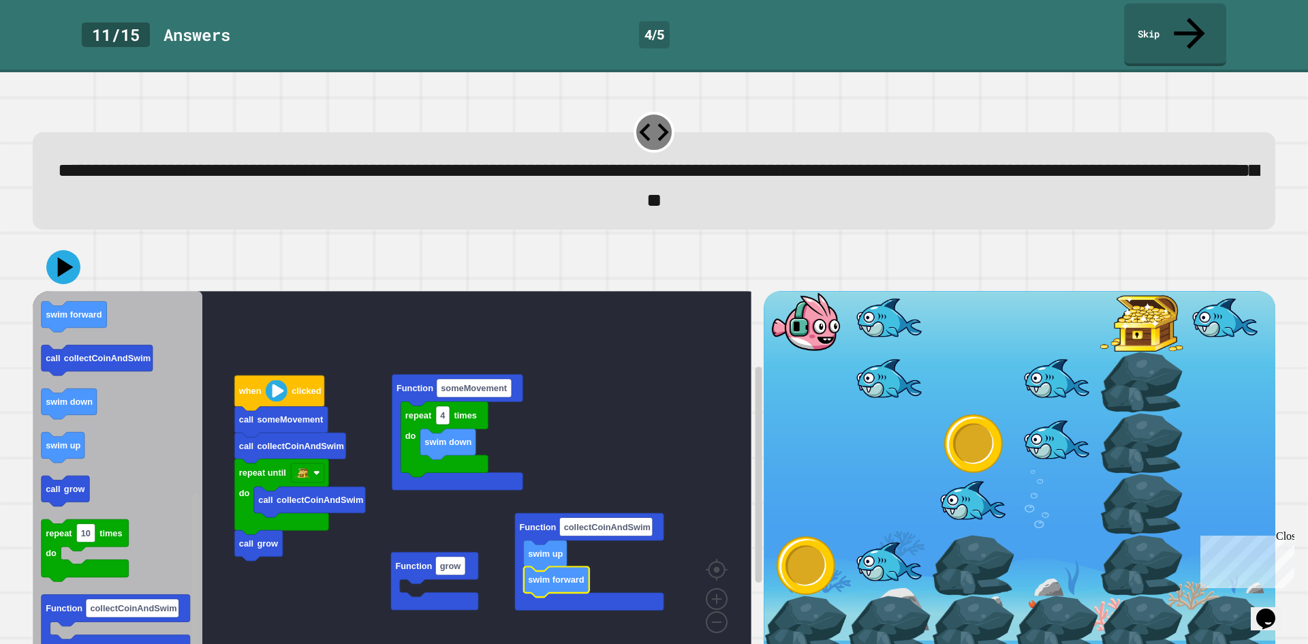
scroll to position [12, 0]
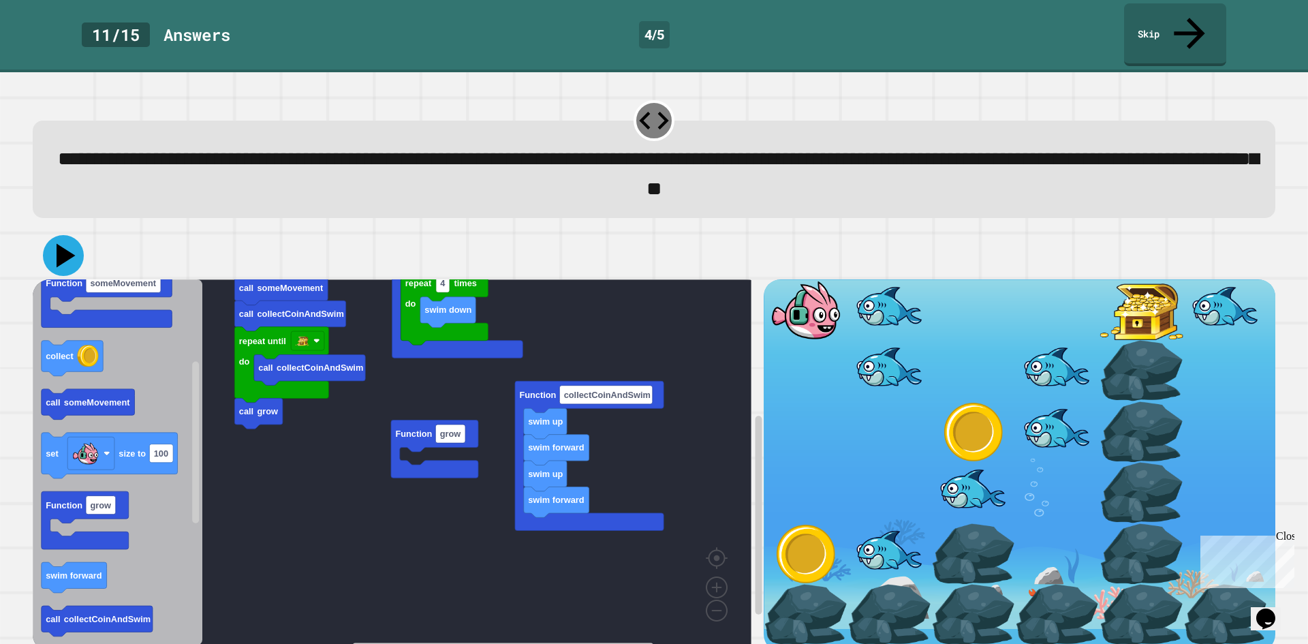
click at [65, 243] on icon at bounding box center [66, 255] width 19 height 24
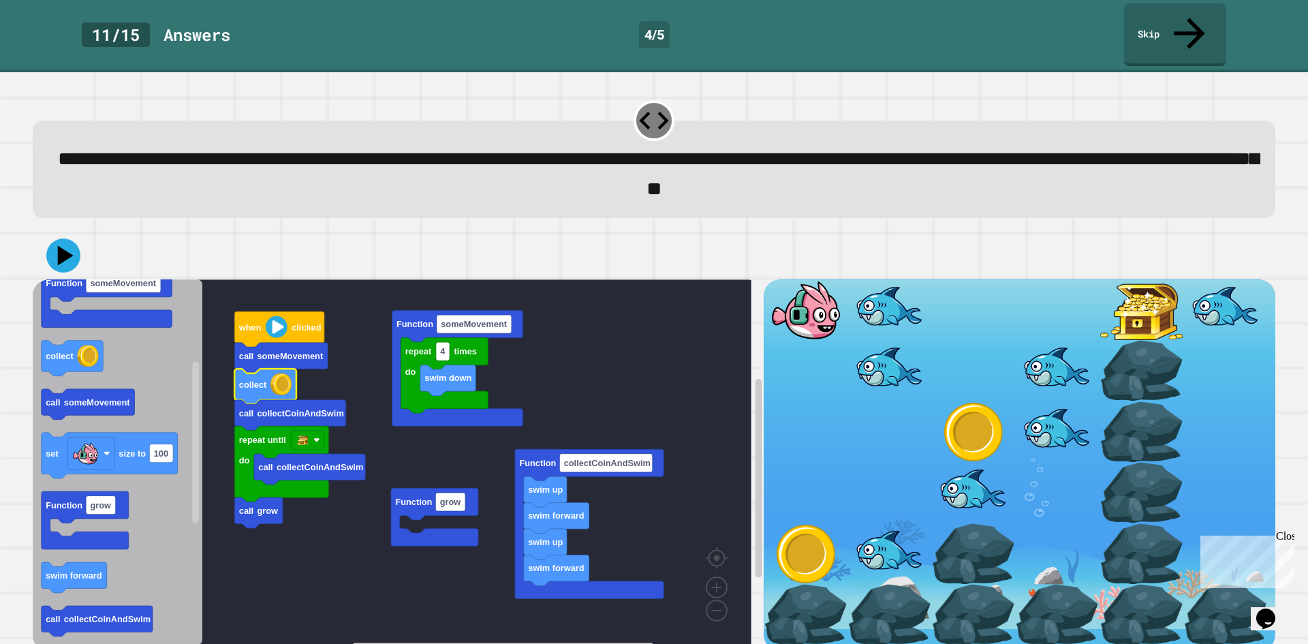
click at [260, 368] on icon "Blockly Workspace" at bounding box center [264, 385] width 61 height 35
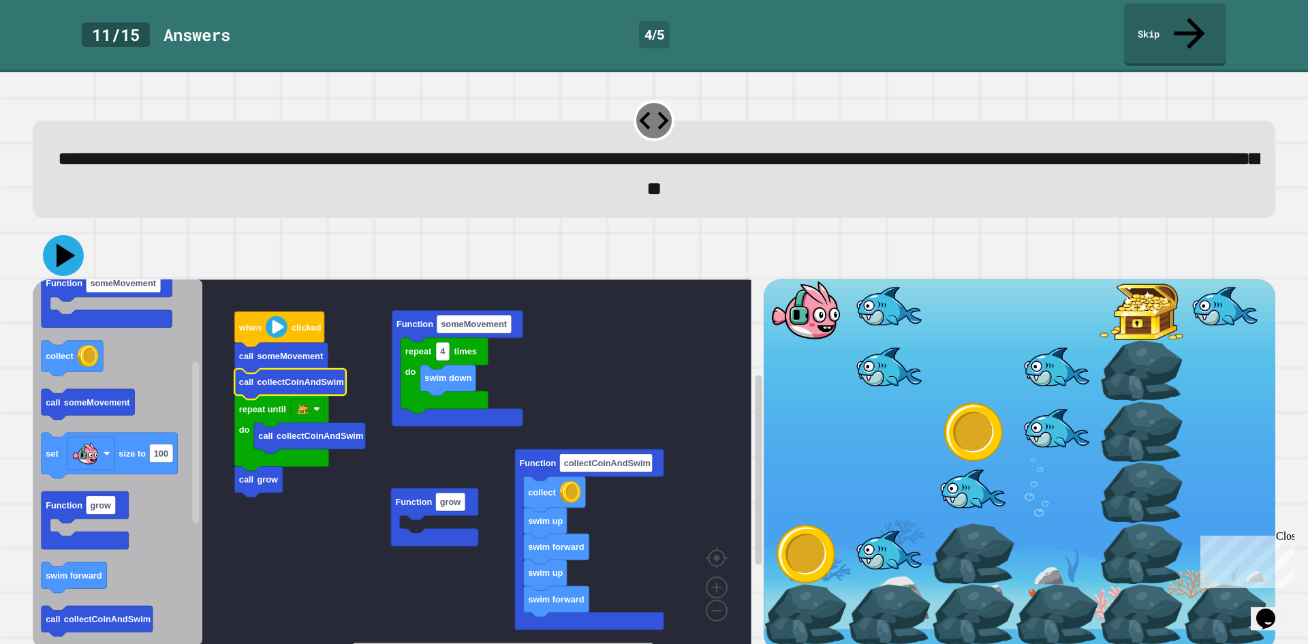
click at [45, 235] on button at bounding box center [63, 255] width 41 height 41
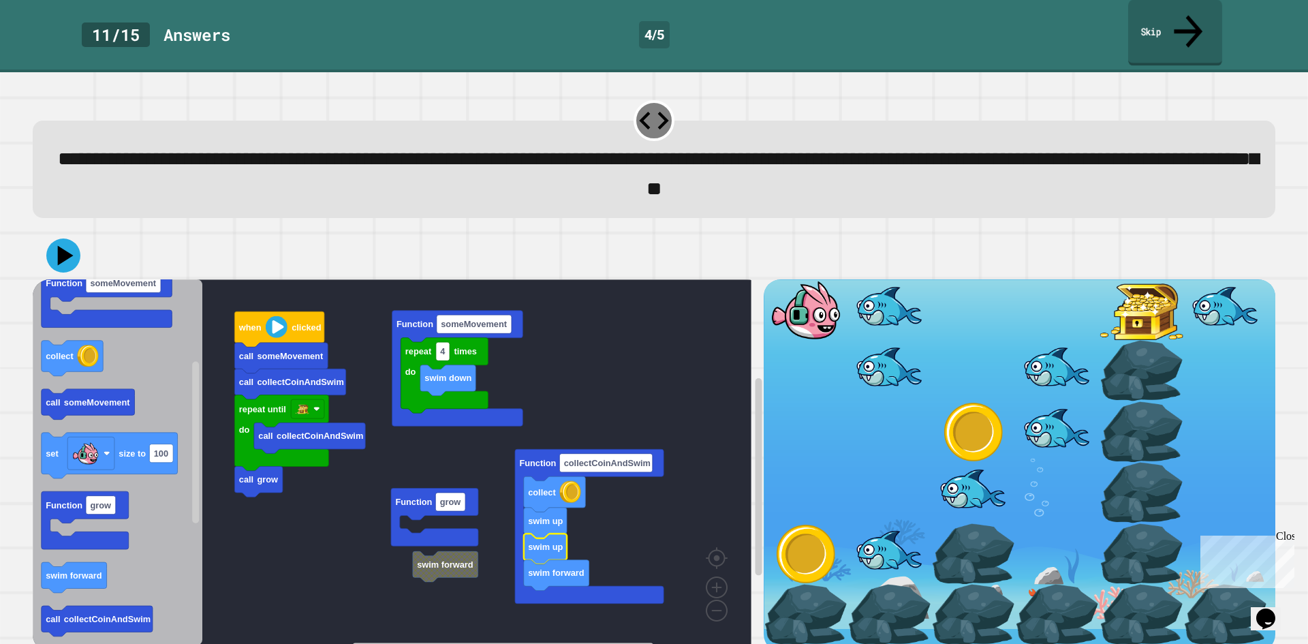
click at [1156, 14] on link "Skip" at bounding box center [1175, 33] width 94 height 66
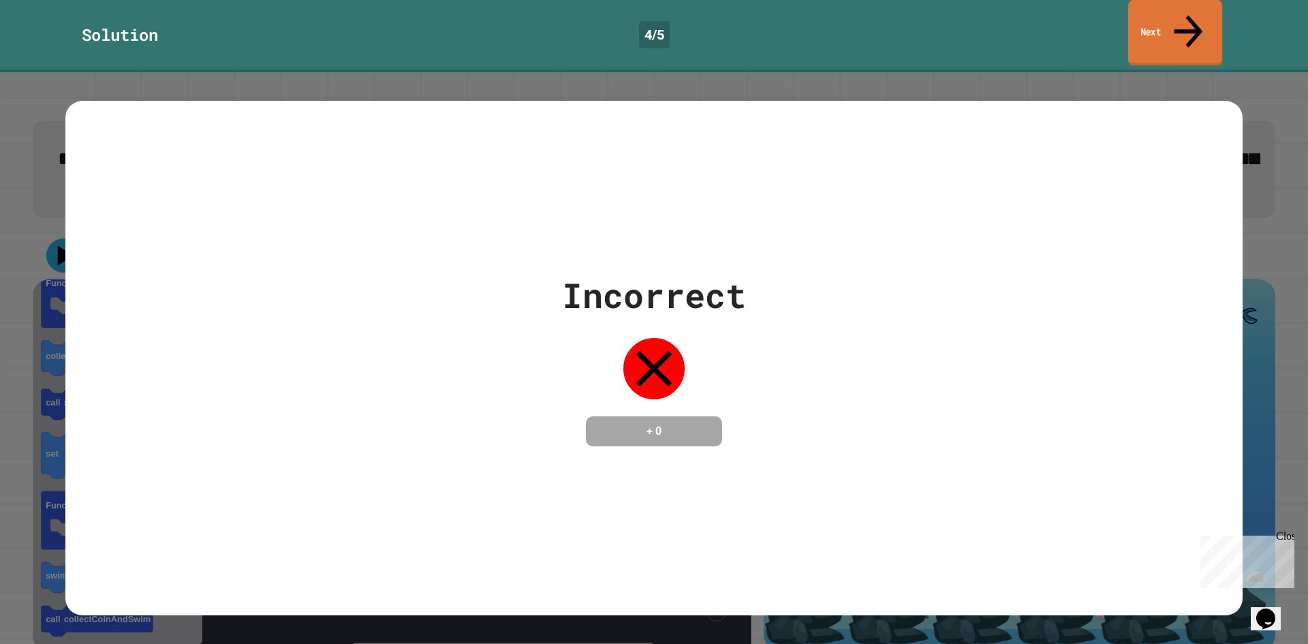
click at [1213, 23] on link "Next" at bounding box center [1175, 33] width 94 height 66
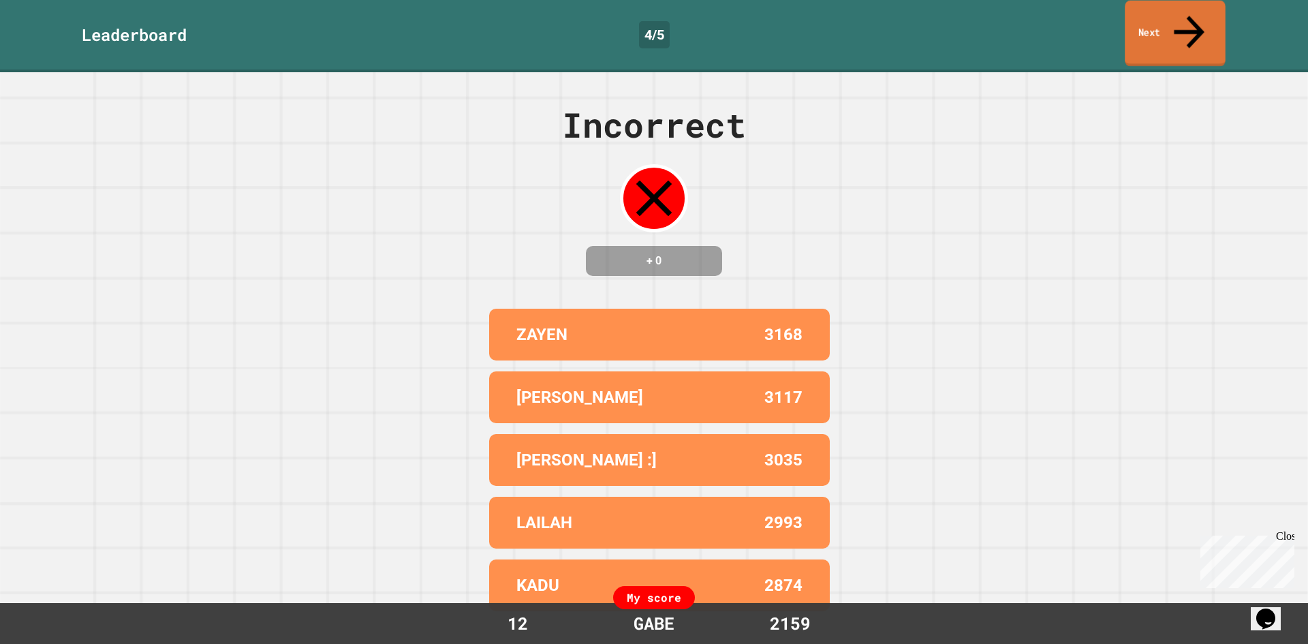
click at [1135, 27] on link "Next" at bounding box center [1174, 34] width 101 height 66
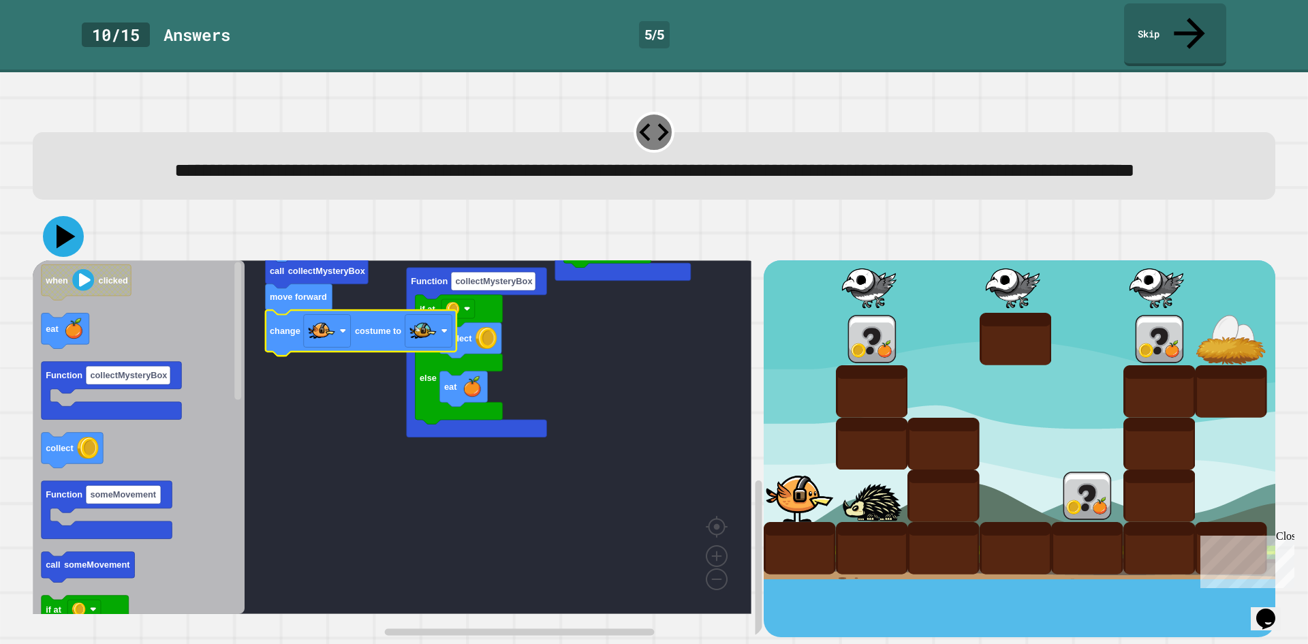
click at [63, 247] on icon at bounding box center [63, 236] width 41 height 41
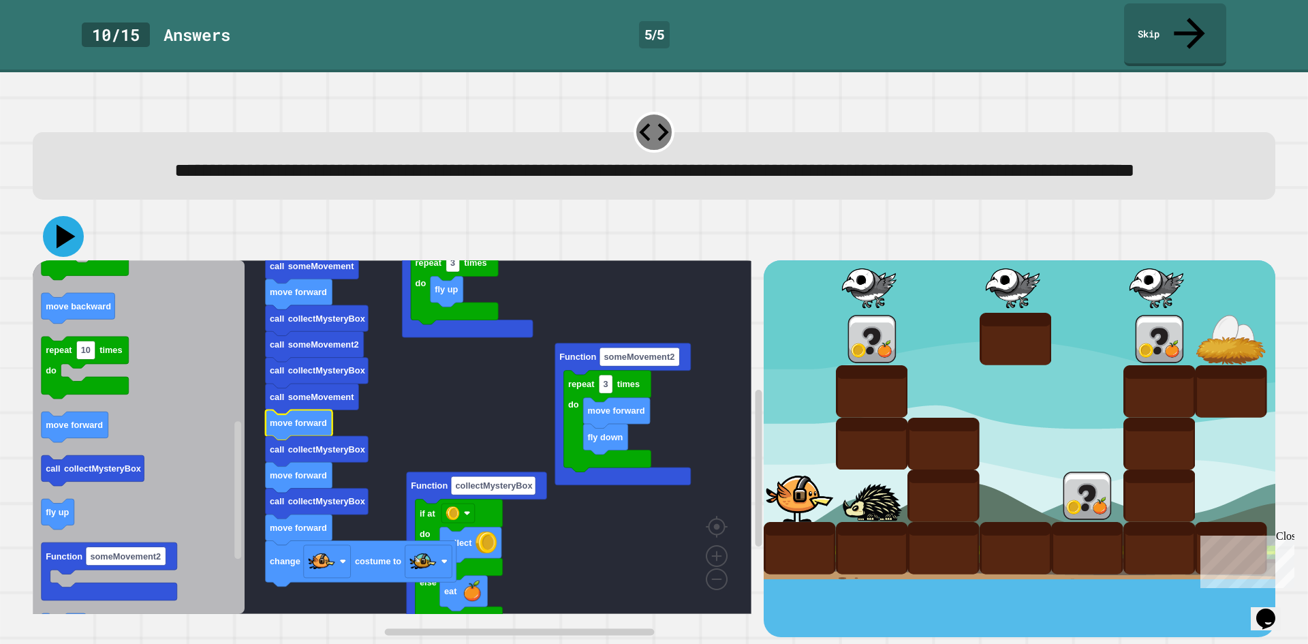
click at [52, 232] on icon at bounding box center [63, 236] width 41 height 41
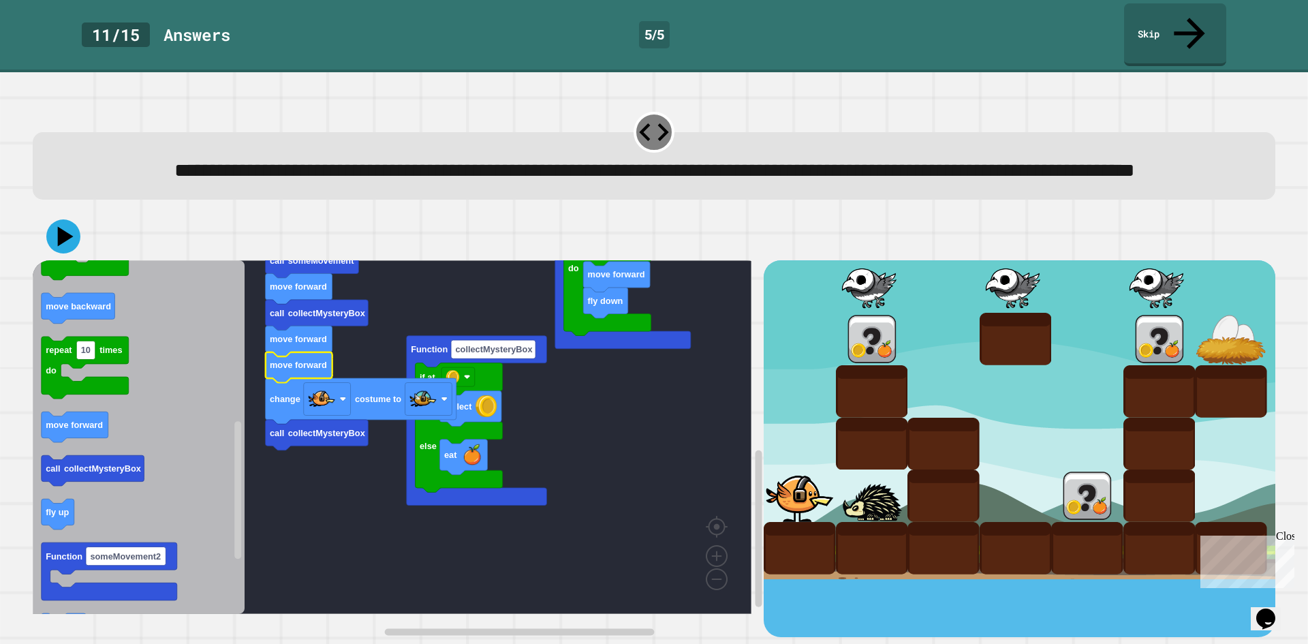
click at [285, 455] on rect "Blockly Workspace" at bounding box center [392, 436] width 718 height 353
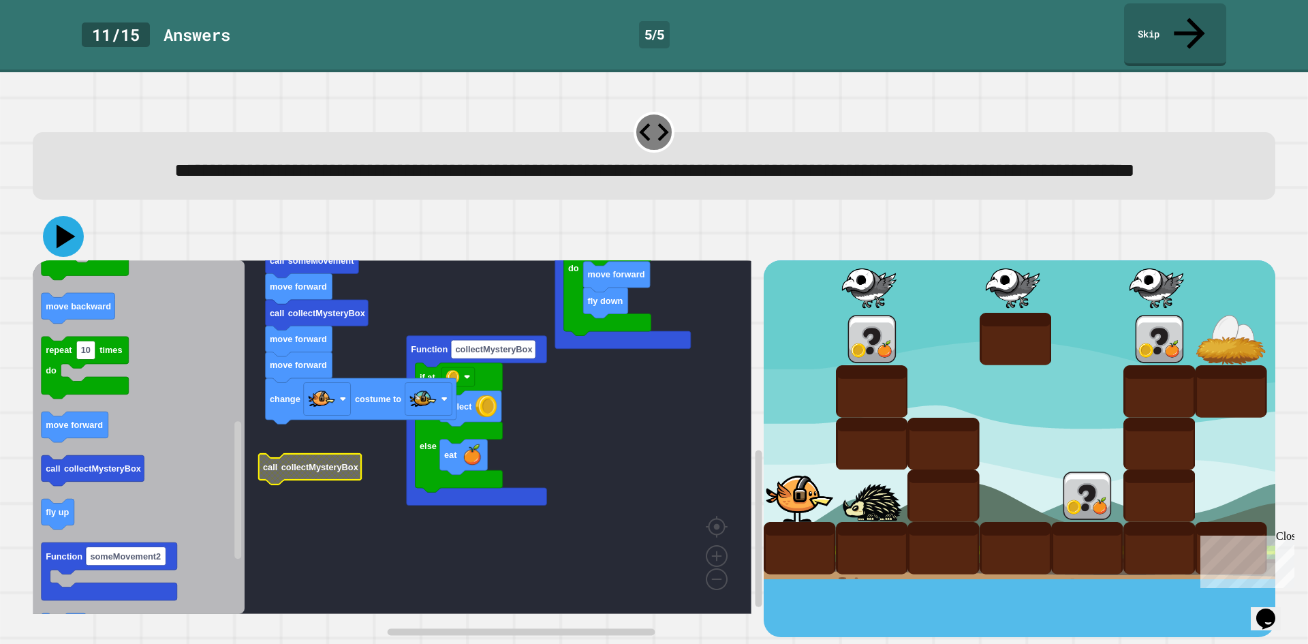
click at [69, 231] on icon at bounding box center [63, 236] width 41 height 41
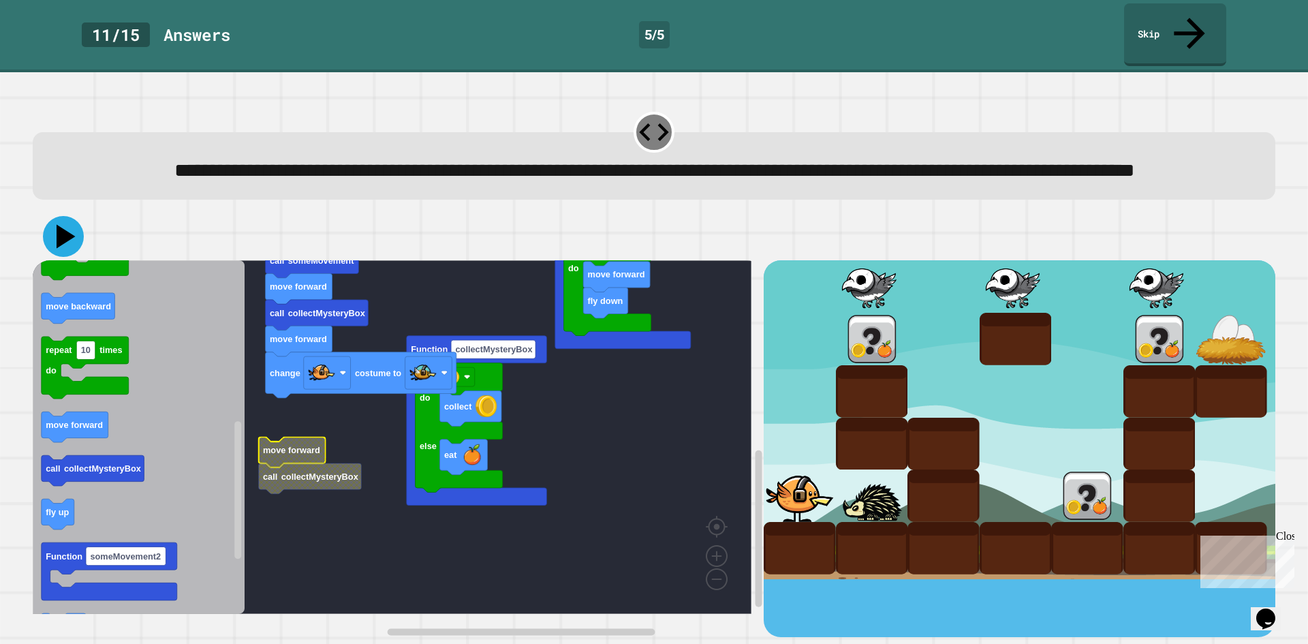
click at [46, 239] on button at bounding box center [63, 236] width 41 height 41
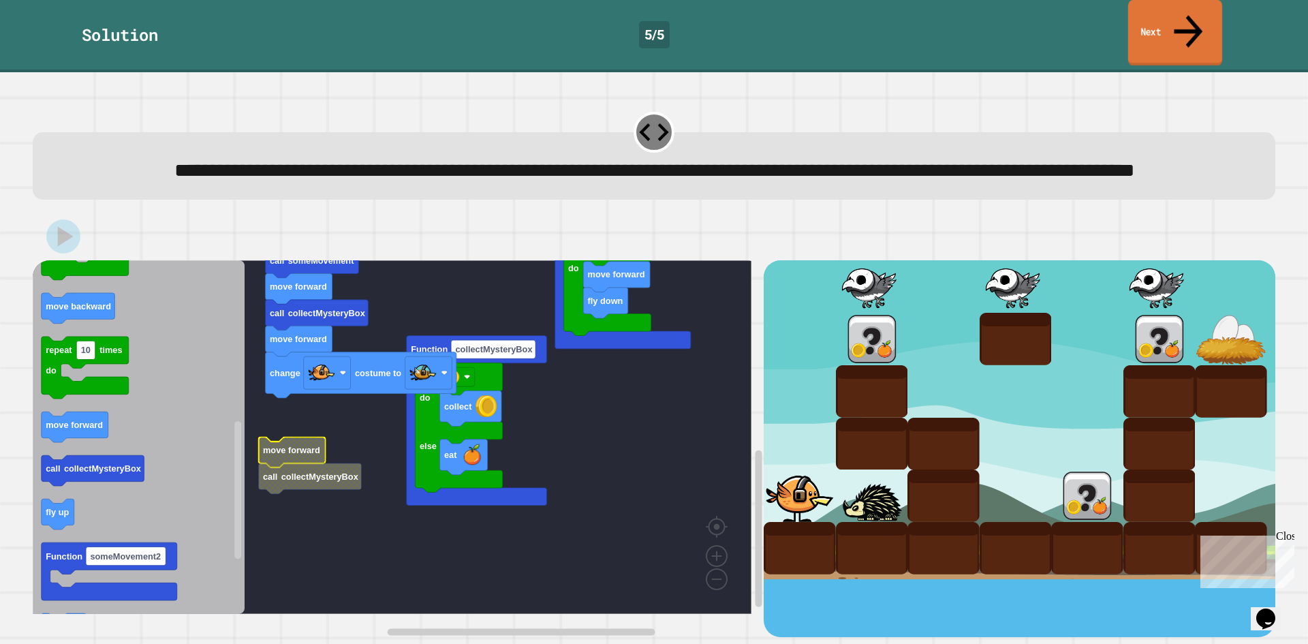
click at [1154, 16] on link "Next" at bounding box center [1175, 33] width 94 height 66
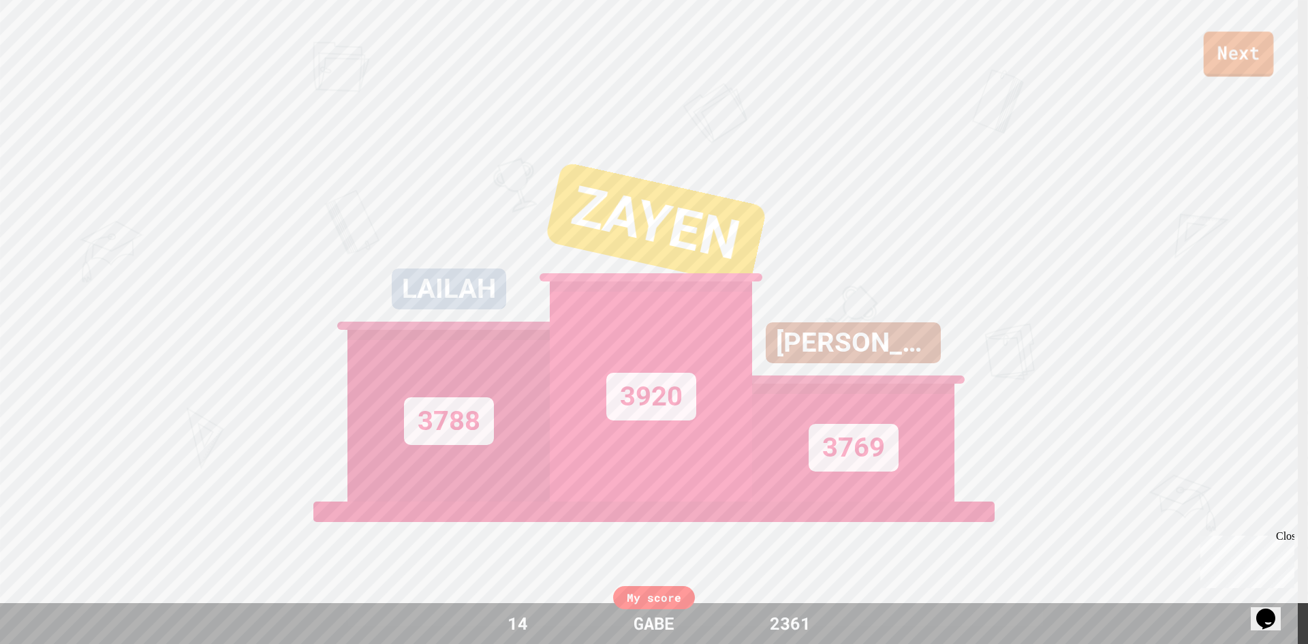
click at [1229, 48] on link "Next" at bounding box center [1238, 53] width 70 height 45
